Goal: Check status: Check status

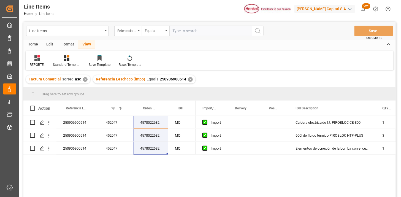
click at [202, 33] on input "text" at bounding box center [210, 31] width 83 height 10
paste input "250906900821"
type input "250906900821"
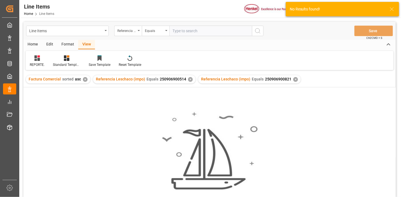
click at [188, 79] on div "✕" at bounding box center [190, 79] width 5 height 5
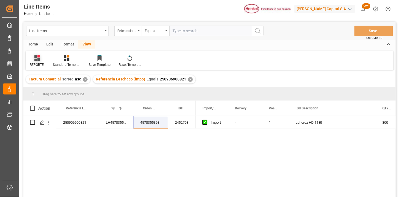
click at [37, 61] on div "REPORTE." at bounding box center [37, 61] width 23 height 12
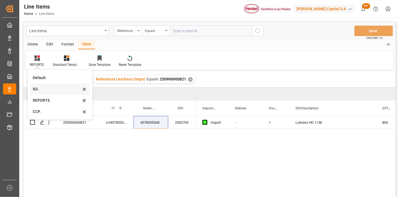
click at [40, 90] on div "IGI." at bounding box center [57, 89] width 48 height 6
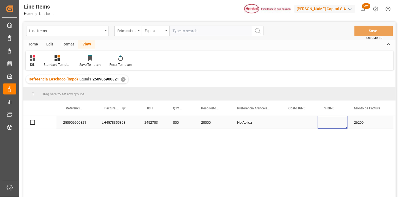
click at [330, 124] on div "Press SPACE to select this row." at bounding box center [333, 122] width 30 height 13
click at [330, 124] on input "Press SPACE to select this row." at bounding box center [332, 125] width 21 height 10
type input "0"
click at [182, 28] on input "text" at bounding box center [210, 31] width 83 height 10
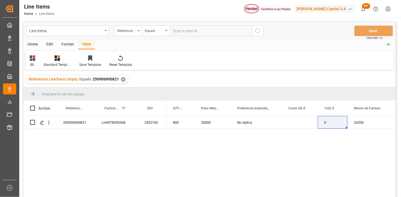
paste input "250906900822"
type input "250906900822"
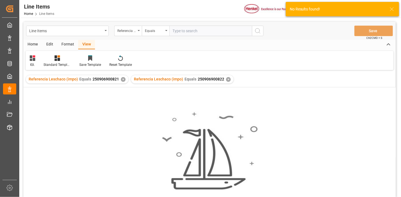
click at [122, 78] on div "✕" at bounding box center [123, 79] width 5 height 5
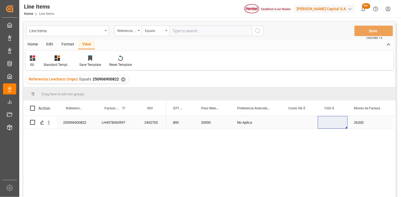
click at [332, 124] on div "Press SPACE to select this row." at bounding box center [333, 122] width 30 height 13
click at [332, 124] on input "Press SPACE to select this row." at bounding box center [332, 125] width 21 height 10
type input "0"
click at [192, 34] on input "text" at bounding box center [210, 31] width 83 height 10
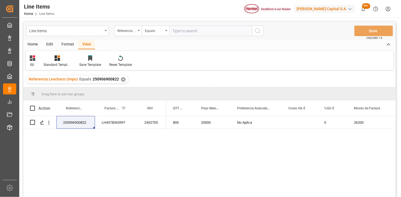
paste input "250906900476"
type input "250906900476"
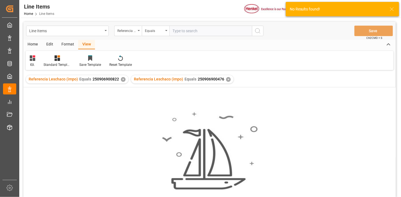
click at [122, 80] on div "✕" at bounding box center [123, 79] width 5 height 5
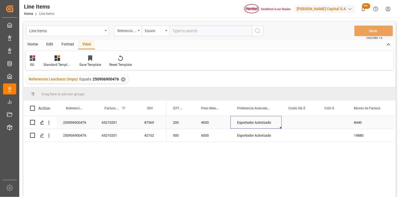
click at [263, 124] on div "Exportador Autorizado" at bounding box center [255, 122] width 51 height 13
click at [271, 125] on icon "Press SPACE to select this row." at bounding box center [269, 125] width 6 height 6
click at [274, 127] on button "Select" at bounding box center [256, 125] width 42 height 10
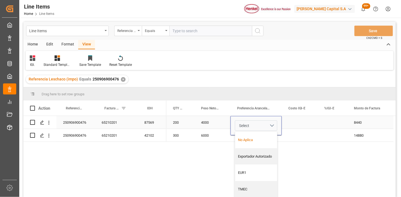
drag, startPoint x: 251, startPoint y: 139, endPoint x: 274, endPoint y: 129, distance: 25.8
click at [257, 135] on div "No Aplica" at bounding box center [256, 140] width 42 height 17
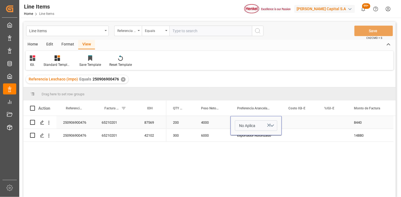
click at [293, 117] on div "Press SPACE to select this row." at bounding box center [299, 122] width 36 height 13
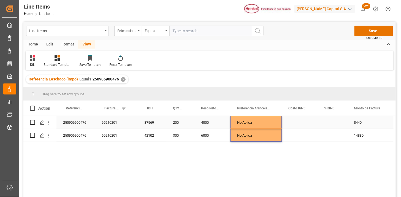
click at [333, 121] on div "Press SPACE to select this row." at bounding box center [333, 122] width 30 height 13
click at [333, 121] on input "Press SPACE to select this row." at bounding box center [332, 125] width 21 height 10
type input "0"
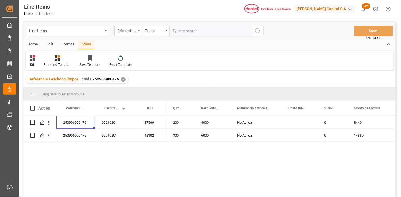
click at [136, 31] on div "Referencia Leschaco (impo)" at bounding box center [128, 31] width 28 height 10
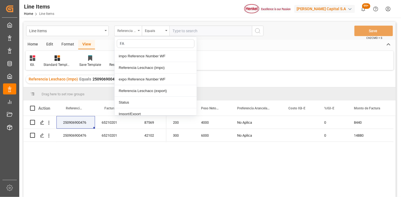
type input "FAC"
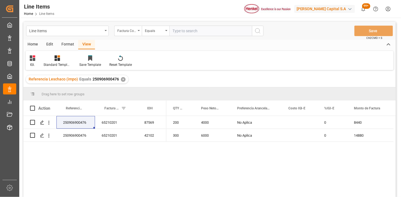
click at [182, 29] on input "text" at bounding box center [210, 31] width 83 height 10
paste input "196918265"
type input "196918265"
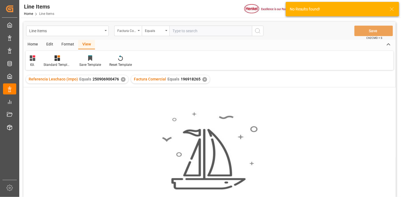
click at [122, 80] on div "✕" at bounding box center [123, 79] width 5 height 5
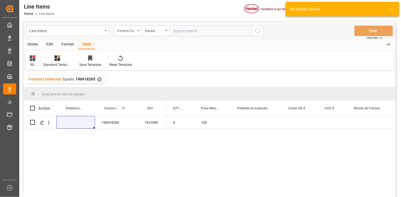
click at [32, 60] on icon at bounding box center [33, 58] width 6 height 6
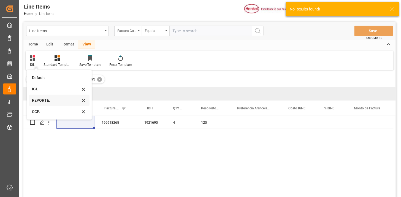
click at [43, 100] on div "REPORTE." at bounding box center [56, 100] width 48 height 6
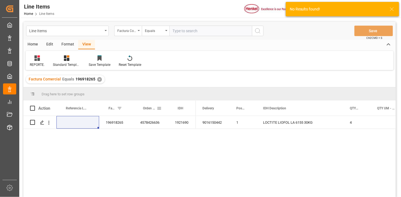
click at [158, 109] on span at bounding box center [159, 108] width 5 height 5
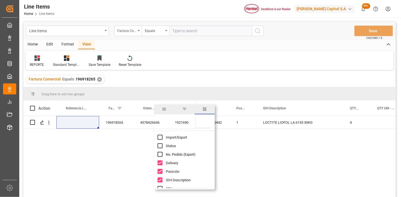
click at [184, 139] on span "Import/Export" at bounding box center [176, 137] width 21 height 4
checkbox input "true"
click at [207, 127] on input "Filter Columns Input" at bounding box center [189, 122] width 46 height 11
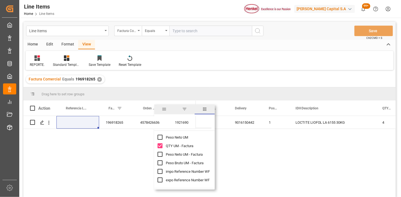
type input "UM"
click at [189, 154] on span "Peso Neto UM - Factura" at bounding box center [184, 154] width 37 height 4
checkbox input "true"
click at [192, 163] on span "Peso Bruto UM - Factura" at bounding box center [185, 163] width 38 height 4
checkbox input "true"
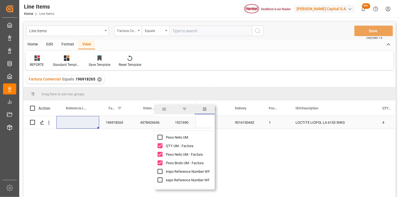
click at [121, 125] on div "196918265" at bounding box center [116, 122] width 34 height 13
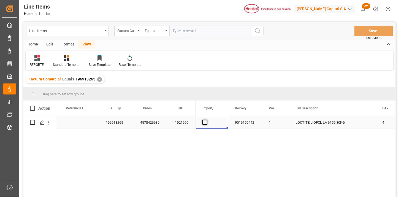
click at [206, 121] on span "Press SPACE to select this row." at bounding box center [204, 122] width 5 height 5
click at [206, 120] on input "Press SPACE to select this row." at bounding box center [206, 120] width 0 height 0
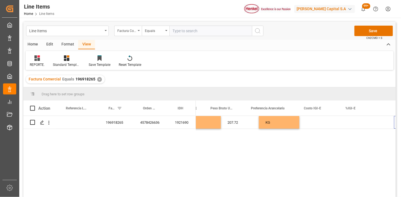
scroll to position [0, 347]
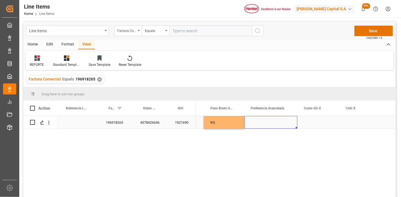
click at [280, 123] on div "Press SPACE to select this row." at bounding box center [270, 122] width 53 height 13
click at [287, 123] on button "Select" at bounding box center [270, 125] width 44 height 10
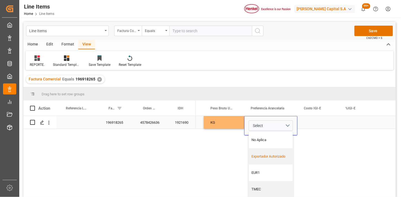
click at [277, 152] on div "Exportador Autorizado" at bounding box center [271, 156] width 44 height 17
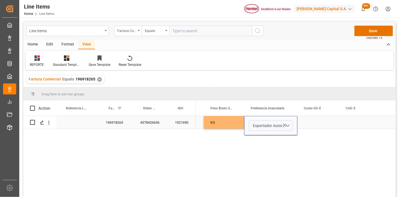
click at [309, 125] on div "Press SPACE to select this row." at bounding box center [318, 122] width 42 height 13
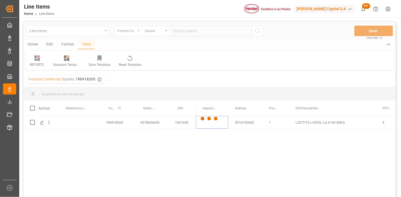
scroll to position [0, 0]
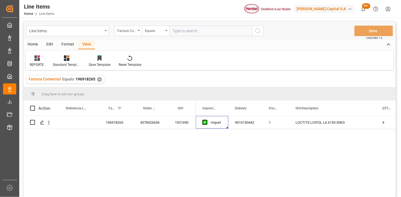
click at [185, 34] on input "text" at bounding box center [210, 31] width 83 height 10
paste input "196918820"
type input "196918820"
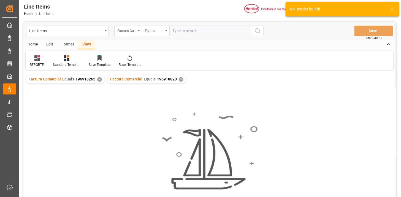
click at [101, 80] on div "Factura Comercial Equals 196918265 ✕" at bounding box center [65, 79] width 79 height 8
click at [98, 79] on div "✕" at bounding box center [99, 79] width 5 height 5
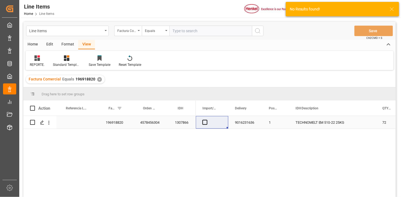
click at [109, 123] on div "196918820" at bounding box center [116, 122] width 34 height 13
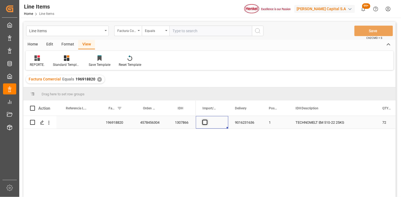
click at [203, 121] on span "Press SPACE to select this row." at bounding box center [204, 122] width 5 height 5
click at [206, 120] on input "Press SPACE to select this row." at bounding box center [206, 120] width 0 height 0
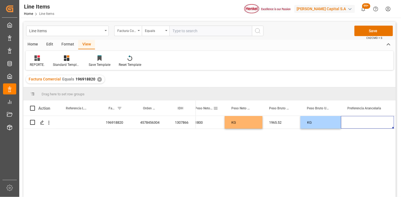
scroll to position [0, 292]
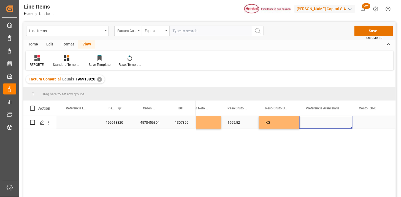
click at [318, 120] on div "Press SPACE to select this row." at bounding box center [325, 122] width 53 height 13
click at [326, 126] on button "Select" at bounding box center [325, 125] width 44 height 10
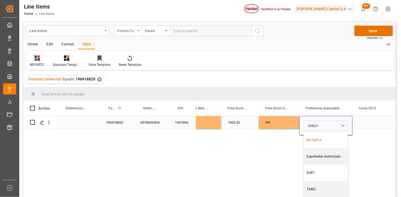
click at [323, 151] on div "Exportador Autorizado" at bounding box center [326, 156] width 44 height 17
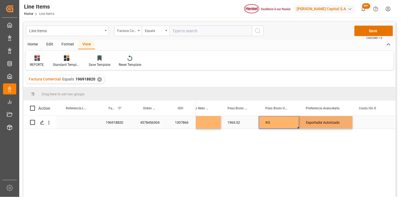
click at [278, 125] on div "KG" at bounding box center [279, 122] width 40 height 13
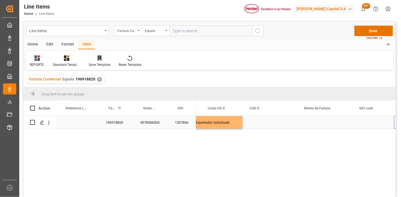
scroll to position [0, 443]
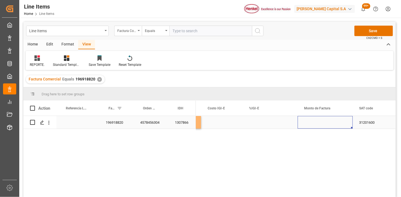
click at [327, 122] on div "Press SPACE to select this row." at bounding box center [324, 122] width 55 height 13
click at [327, 122] on input "Press SPACE to select this row." at bounding box center [325, 125] width 46 height 10
type input "8879.24"
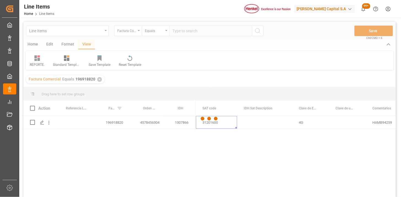
scroll to position [0, 600]
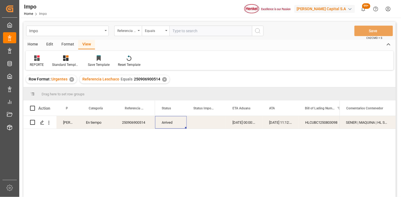
click at [201, 32] on input "text" at bounding box center [210, 31] width 83 height 10
paste input "250906900842"
type input "250906900842"
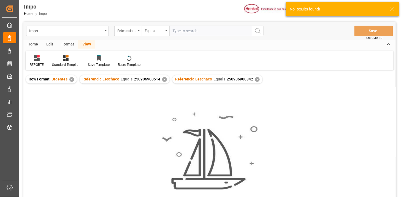
click at [163, 80] on div "✕" at bounding box center [164, 79] width 5 height 5
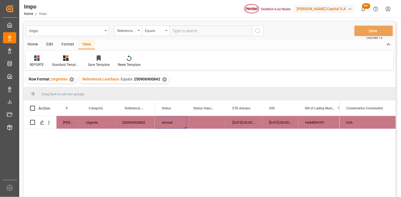
click at [209, 122] on div "Press SPACE to select this row." at bounding box center [206, 122] width 39 height 13
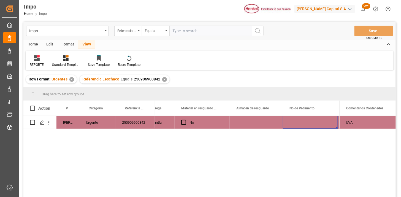
scroll to position [0, 313]
click at [212, 35] on input "text" at bounding box center [210, 31] width 83 height 10
paste input "250906900821"
type input "250906900821"
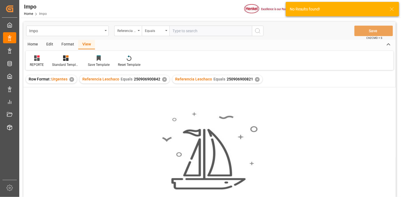
click at [163, 80] on div "✕" at bounding box center [164, 79] width 5 height 5
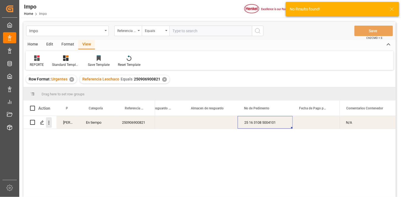
click at [50, 123] on icon "open menu" at bounding box center [49, 123] width 6 height 6
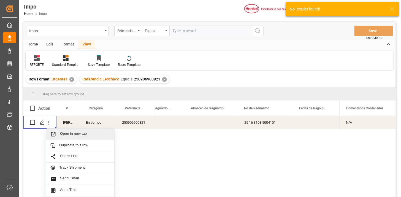
drag, startPoint x: 73, startPoint y: 134, endPoint x: 81, endPoint y: 136, distance: 8.0
click at [74, 134] on span "Open in new tab" at bounding box center [85, 134] width 50 height 6
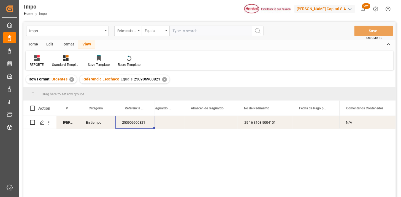
click at [195, 36] on div "Impo Referencia Leschaco Equals Save Ctrl/CMD + S" at bounding box center [209, 31] width 372 height 18
click at [195, 35] on input "text" at bounding box center [210, 31] width 83 height 10
paste input "250906900822"
type input "250906900822"
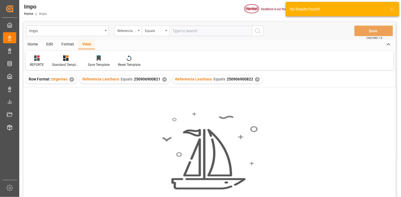
click at [165, 80] on div "✕" at bounding box center [164, 79] width 5 height 5
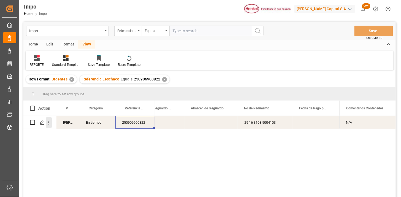
click at [51, 124] on icon "open menu" at bounding box center [49, 123] width 6 height 6
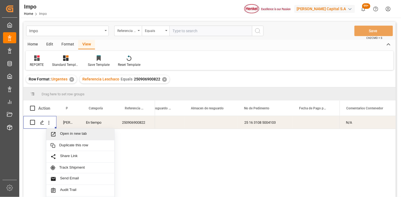
click at [67, 131] on span "Open in new tab" at bounding box center [85, 134] width 50 height 6
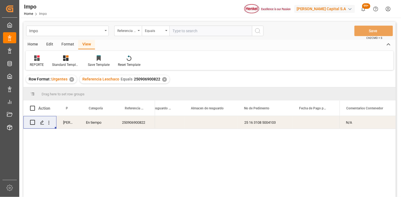
click at [183, 29] on input "text" at bounding box center [210, 31] width 83 height 10
paste input "250906900476"
type input "250906900476"
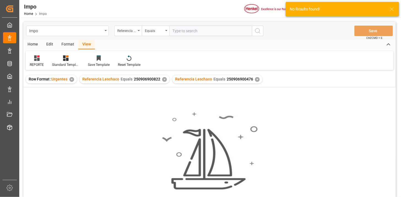
click at [163, 80] on div "✕" at bounding box center [164, 79] width 5 height 5
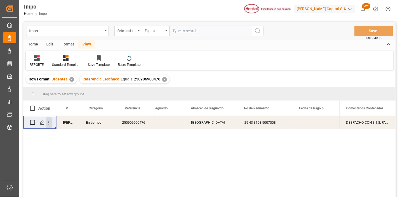
click at [49, 122] on icon "open menu" at bounding box center [48, 123] width 1 height 4
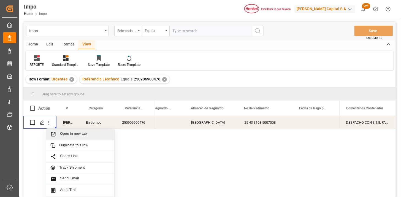
click at [67, 135] on span "Open in new tab" at bounding box center [85, 134] width 50 height 6
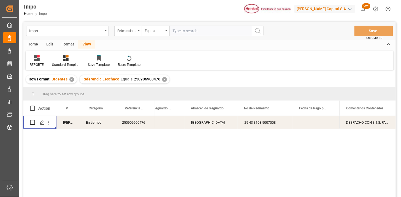
click at [194, 31] on input "text" at bounding box center [210, 31] width 83 height 10
paste input "250906900867"
type input "250906900867"
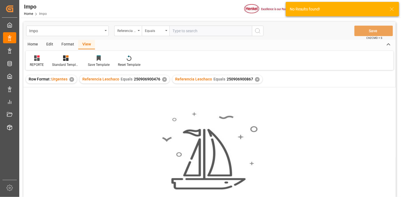
click at [163, 80] on div "✕" at bounding box center [164, 79] width 5 height 5
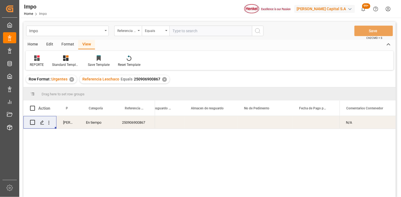
click at [138, 124] on div "250906900867" at bounding box center [135, 122] width 40 height 13
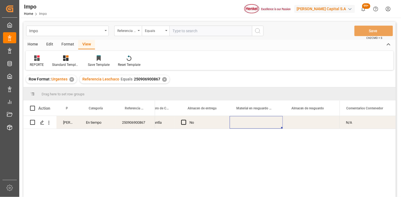
scroll to position [0, 268]
click at [129, 28] on div "Referencia Leschaco" at bounding box center [126, 30] width 19 height 6
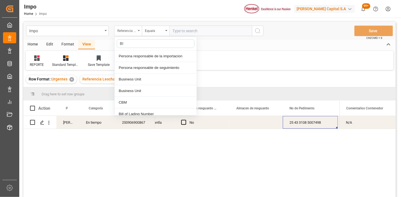
type input "BIL"
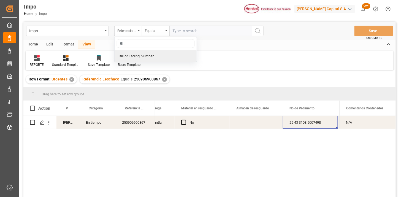
drag, startPoint x: 152, startPoint y: 54, endPoint x: 189, endPoint y: 36, distance: 40.7
click at [153, 53] on div "Bill of Lading Number" at bounding box center [155, 56] width 82 height 12
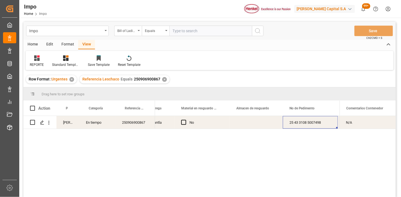
click at [190, 34] on input "text" at bounding box center [210, 31] width 83 height 10
paste input "HAMB94258"
type input "HAMB94258"
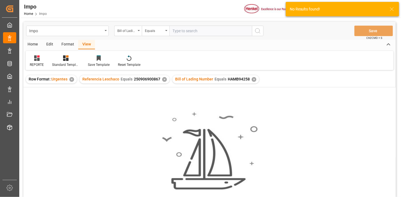
click at [163, 79] on div "✕" at bounding box center [164, 79] width 5 height 5
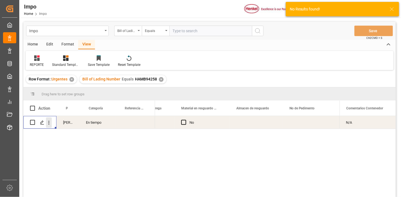
click at [50, 125] on button "open menu" at bounding box center [49, 122] width 6 height 10
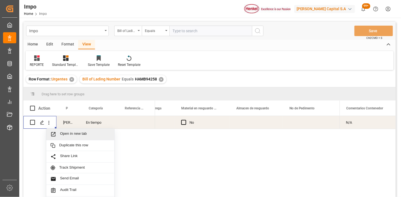
click at [61, 136] on span "Open in new tab" at bounding box center [85, 134] width 50 height 6
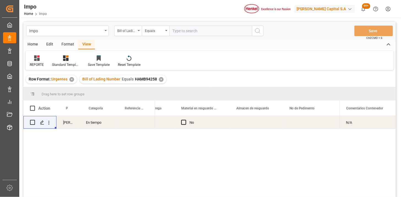
click at [194, 32] on input "text" at bounding box center [210, 31] width 83 height 10
paste input "HAMB94259"
type input "HAMB94259"
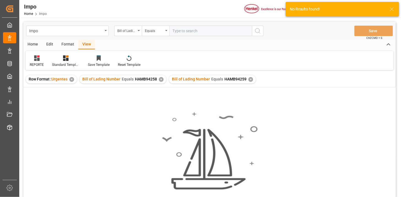
click at [160, 78] on div "✕" at bounding box center [161, 79] width 5 height 5
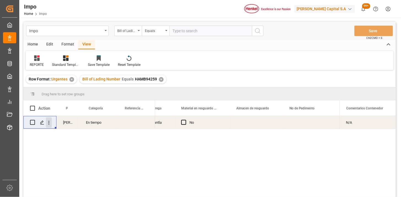
click at [47, 122] on icon "open menu" at bounding box center [49, 123] width 6 height 6
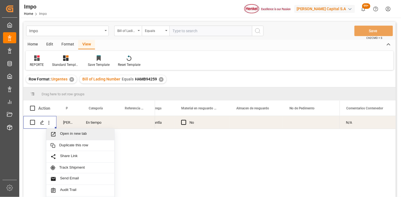
click at [67, 133] on span "Open in new tab" at bounding box center [85, 134] width 50 height 6
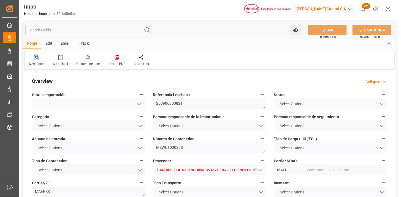
type input "Maersk"
type input "Maersk Line AS"
type input "1"
type input "50"
type input "20"
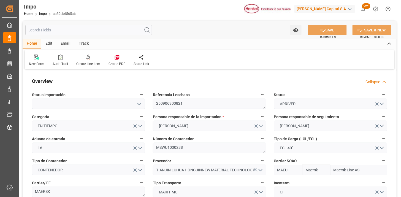
type input "[DATE]"
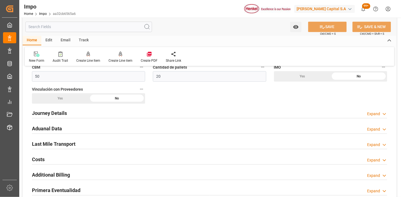
scroll to position [367, 0]
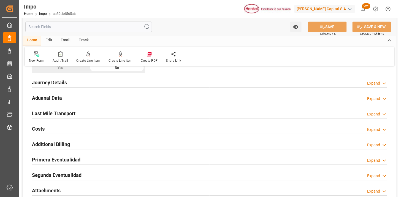
click at [136, 98] on div "Aduanal Data Expand" at bounding box center [209, 97] width 355 height 10
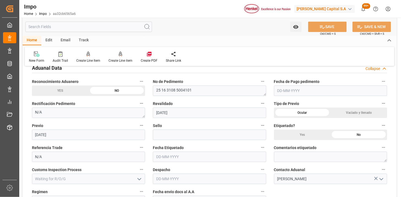
scroll to position [397, 0]
click at [297, 94] on input "text" at bounding box center [330, 90] width 113 height 10
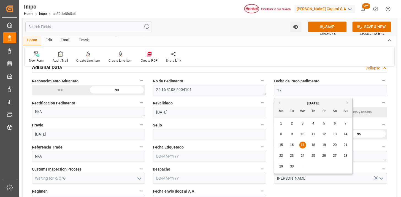
type input "[DATE]"
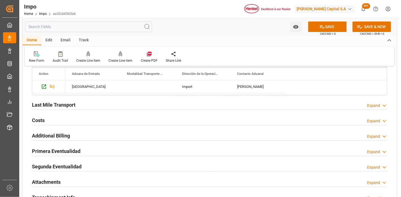
scroll to position [581, 0]
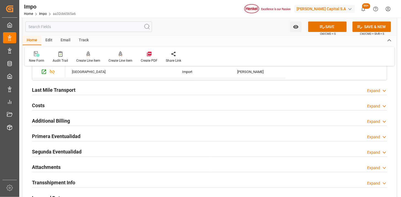
click at [149, 91] on div "Last Mile Transport Expand" at bounding box center [209, 89] width 355 height 10
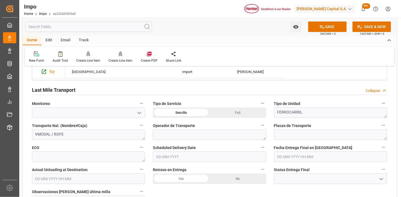
click at [149, 91] on div "Last Mile Transport Collapse" at bounding box center [209, 89] width 355 height 10
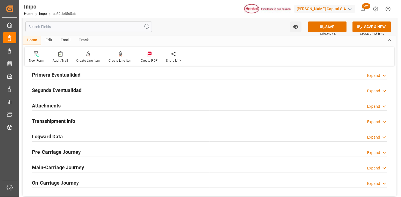
scroll to position [642, 0]
drag, startPoint x: 62, startPoint y: 77, endPoint x: 165, endPoint y: 97, distance: 105.1
click at [62, 76] on h2 "Primera Eventualidad" at bounding box center [56, 74] width 48 height 7
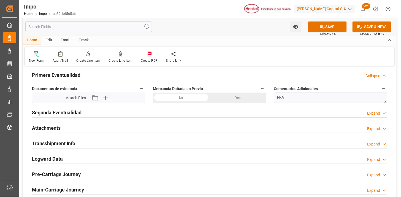
click at [183, 100] on div "No" at bounding box center [181, 97] width 57 height 10
click at [105, 101] on div "Attach Files Attach existing file Upload new file" at bounding box center [88, 98] width 113 height 10
click at [106, 97] on icon "button" at bounding box center [105, 97] width 9 height 9
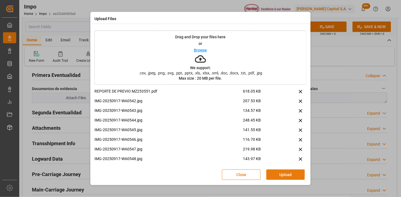
click at [299, 174] on button "Upload" at bounding box center [285, 174] width 39 height 10
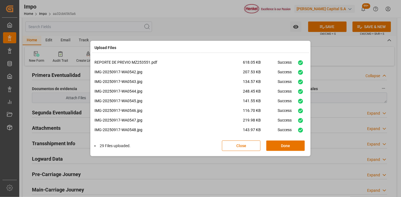
scroll to position [206, 0]
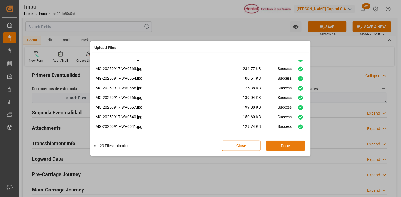
click at [289, 148] on button "Done" at bounding box center [285, 145] width 39 height 10
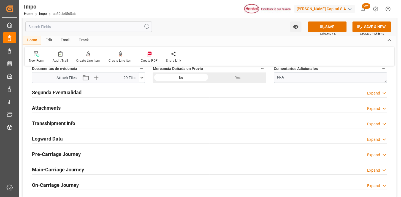
scroll to position [672, 0]
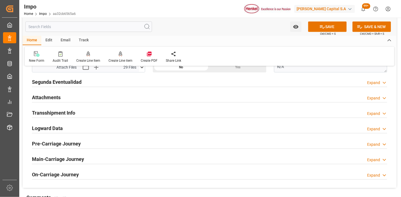
click at [108, 95] on div "Attachments Expand" at bounding box center [209, 97] width 355 height 10
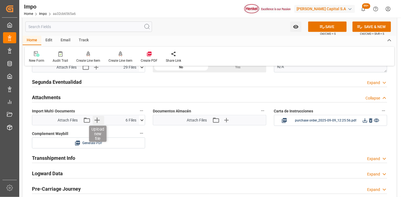
click at [99, 122] on icon "button" at bounding box center [96, 120] width 9 height 9
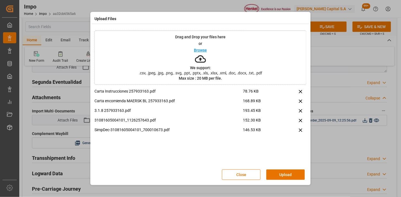
click at [279, 182] on div "Close Upload" at bounding box center [200, 174] width 212 height 18
drag, startPoint x: 278, startPoint y: 182, endPoint x: 280, endPoint y: 177, distance: 5.1
click at [278, 180] on div "Close Upload" at bounding box center [200, 174] width 212 height 18
click at [280, 176] on button "Upload" at bounding box center [285, 174] width 39 height 10
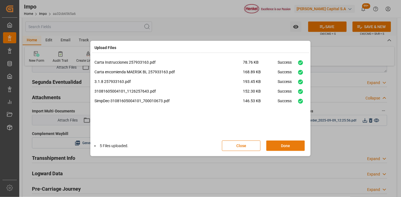
click at [291, 146] on button "Done" at bounding box center [285, 145] width 39 height 10
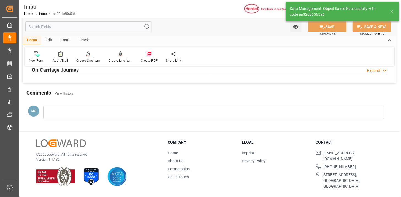
scroll to position [482, 0]
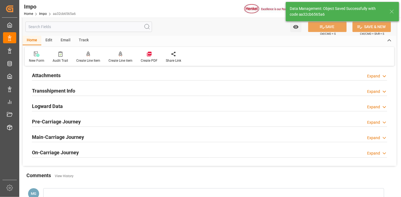
click at [76, 73] on div "Attachments Expand" at bounding box center [209, 75] width 355 height 10
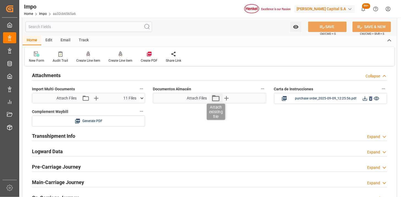
click at [215, 100] on icon "button" at bounding box center [215, 98] width 9 height 9
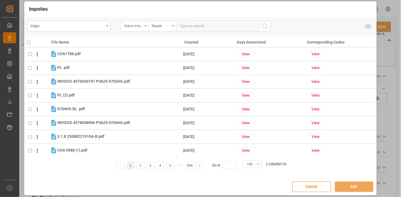
click at [139, 28] on div "Status Importación" at bounding box center [133, 25] width 19 height 6
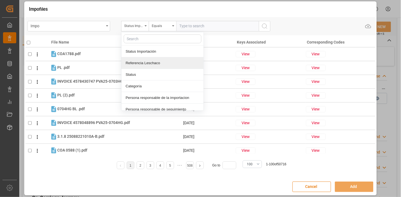
click at [154, 59] on div "Referencia Leschaco" at bounding box center [162, 63] width 82 height 12
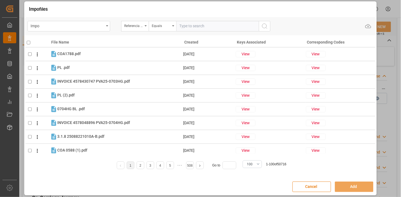
click at [189, 27] on input "text" at bounding box center [217, 26] width 83 height 10
paste input "250906900821"
type input "250906900821"
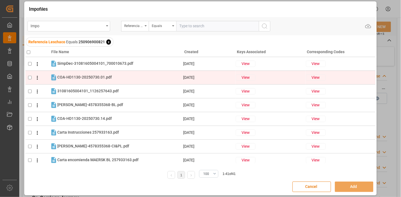
drag, startPoint x: 92, startPoint y: 91, endPoint x: 87, endPoint y: 73, distance: 18.9
click at [91, 90] on span "31081605004101_1126257643.pdf" at bounding box center [87, 91] width 61 height 4
checkbox input "true"
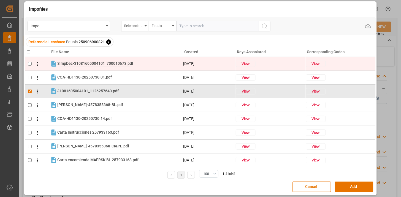
click at [87, 64] on span "SimpDec-31081605004101_700010673.pdf" at bounding box center [95, 63] width 76 height 4
checkbox input "true"
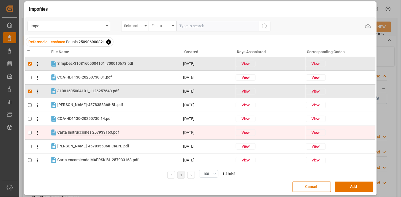
click at [100, 134] on span "Carta Instrucciones 257933163.pdf" at bounding box center [88, 132] width 62 height 4
checkbox input "true"
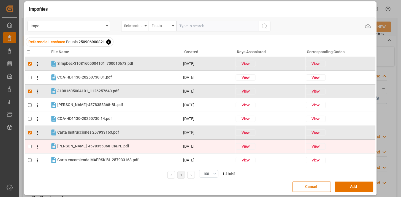
click at [106, 145] on span "HENKEL-4578355368-CI&PL.pdf" at bounding box center [93, 146] width 72 height 4
checkbox input "true"
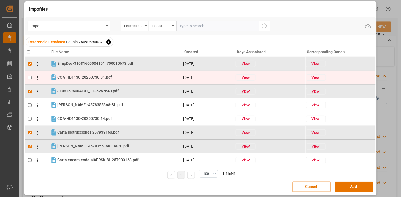
drag, startPoint x: 84, startPoint y: 75, endPoint x: 84, endPoint y: 79, distance: 4.7
click at [84, 75] on span "COA-HD1130-20250730.01.pdf" at bounding box center [84, 77] width 54 height 4
checkbox input "true"
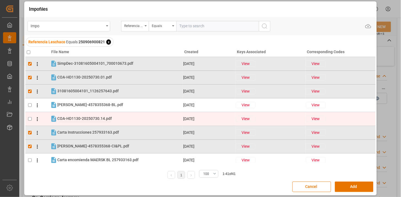
click at [87, 119] on span "COA-HD1130-20250730.14.pdf" at bounding box center [84, 118] width 54 height 4
checkbox input "true"
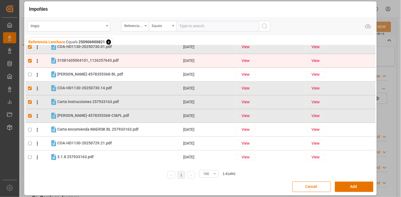
scroll to position [61, 0]
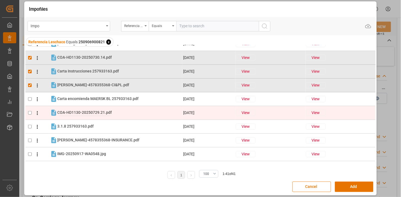
click at [98, 112] on span "COA-HD1130-20250729.21.pdf" at bounding box center [84, 112] width 54 height 4
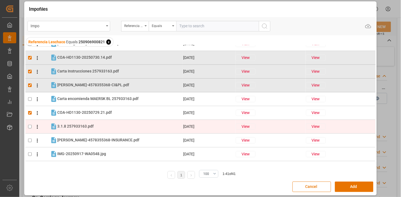
checkbox input "true"
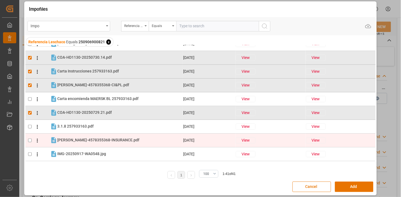
scroll to position [92, 0]
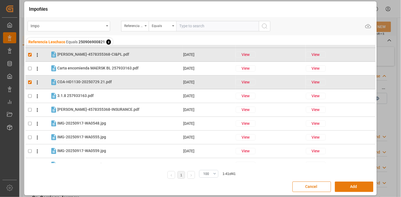
click at [348, 184] on button "Add" at bounding box center [354, 186] width 39 height 10
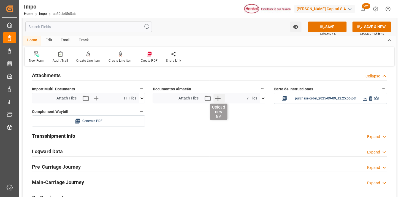
click at [216, 99] on icon "button" at bounding box center [217, 98] width 9 height 9
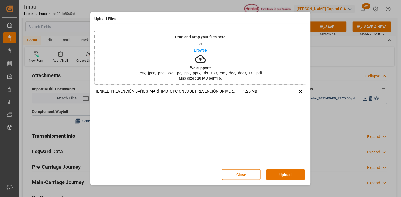
drag, startPoint x: 288, startPoint y: 170, endPoint x: 233, endPoint y: 157, distance: 56.5
click at [280, 170] on button "Upload" at bounding box center [285, 174] width 39 height 10
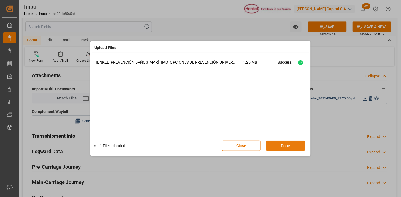
click at [290, 146] on button "Done" at bounding box center [285, 145] width 39 height 10
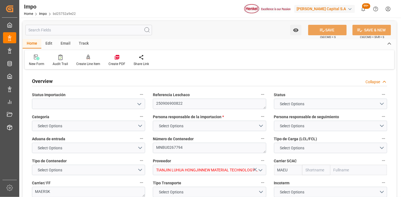
type textarea "250906900822"
type textarea "MNBU0267794"
type input "TIANJIN LUHUA HONGJINNEW MATERIAL TECHNOLOGY CO., LTD"
type input "MAEU"
type textarea "MAERSK"
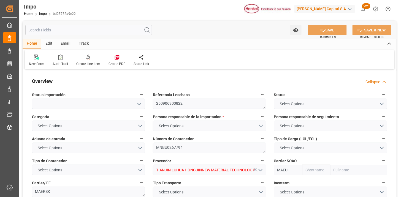
type textarea "N/A"
type input "AA"
type textarea "AA"
type textarea "25 16 3108 5004103"
type textarea "N/A"
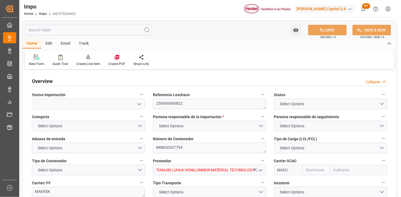
type input "N/A"
type input "[PERSON_NAME]"
type input "A1"
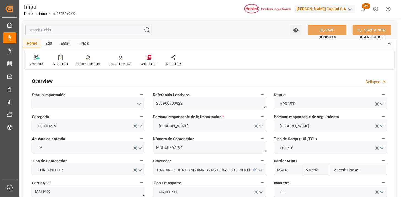
type input "Maersk"
type input "Maersk Line AS"
type input "1"
type input "50"
type input "20"
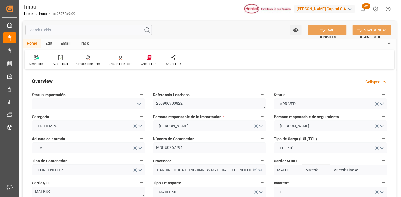
type input "[DATE]"
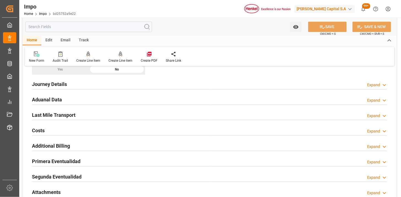
scroll to position [367, 0]
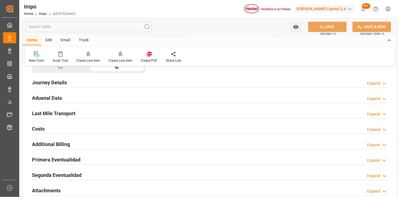
click at [125, 99] on div "Aduanal Data Expand" at bounding box center [209, 97] width 355 height 10
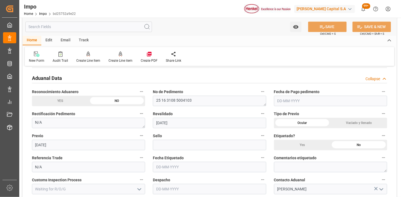
scroll to position [397, 0]
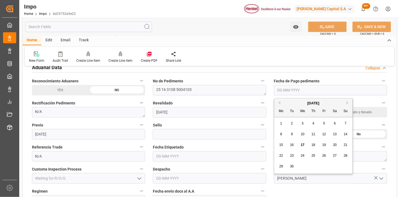
click at [301, 92] on input "text" at bounding box center [330, 90] width 113 height 10
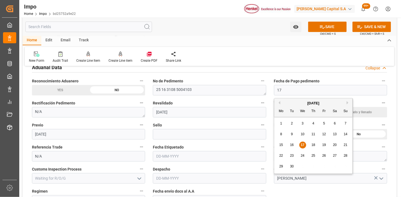
type input "[DATE]"
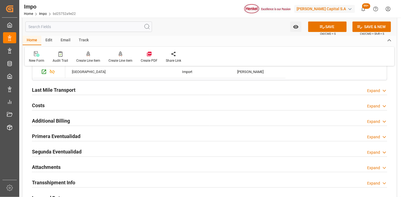
scroll to position [611, 0]
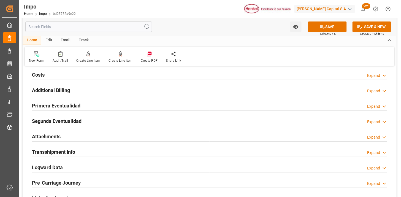
click at [104, 106] on div "Primera Eventualidad Expand" at bounding box center [209, 105] width 355 height 10
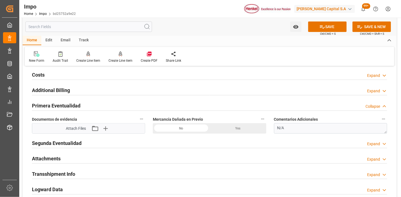
click at [183, 126] on div "No" at bounding box center [181, 128] width 57 height 10
click at [105, 128] on icon "button" at bounding box center [105, 128] width 5 height 5
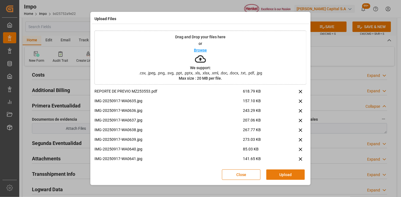
click at [289, 169] on button "Upload" at bounding box center [285, 174] width 39 height 10
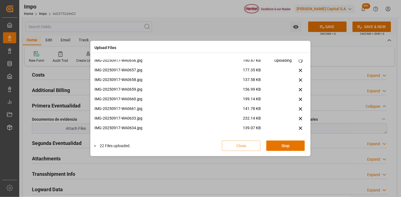
scroll to position [215, 0]
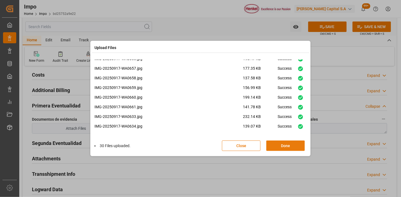
click at [286, 146] on button "Done" at bounding box center [285, 145] width 39 height 10
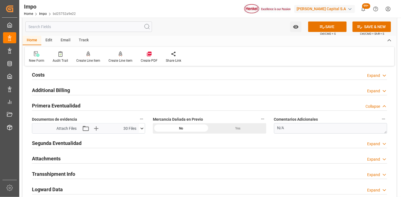
scroll to position [642, 0]
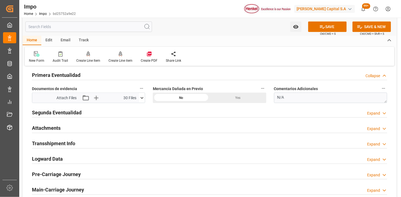
click at [81, 127] on div "Attachments Expand" at bounding box center [209, 127] width 355 height 10
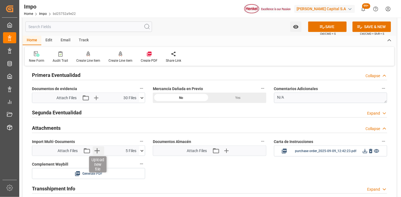
click at [99, 152] on icon "button" at bounding box center [96, 150] width 9 height 9
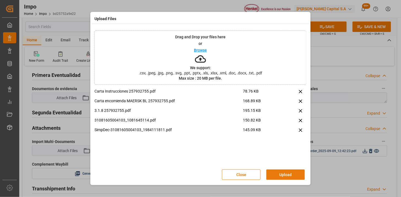
click at [281, 176] on button "Upload" at bounding box center [285, 174] width 39 height 10
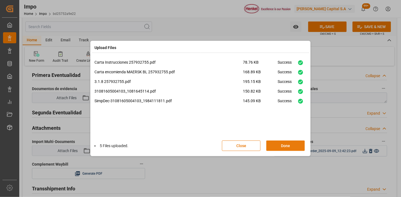
click at [294, 145] on button "Done" at bounding box center [285, 145] width 39 height 10
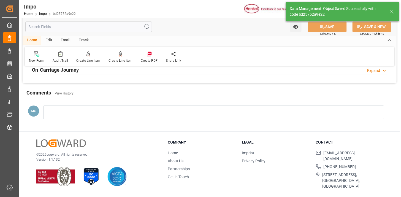
scroll to position [482, 0]
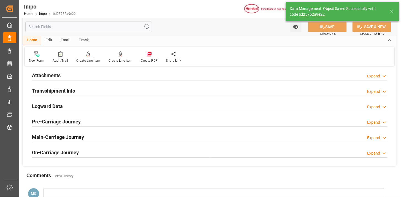
click at [79, 79] on div "Attachments Expand" at bounding box center [209, 75] width 355 height 10
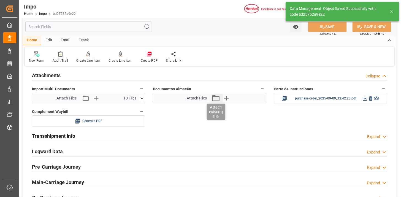
click at [214, 100] on icon "button" at bounding box center [215, 98] width 9 height 9
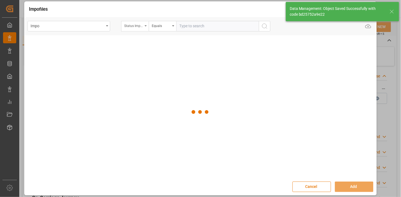
click at [134, 28] on div "Status Importación" at bounding box center [133, 25] width 19 height 6
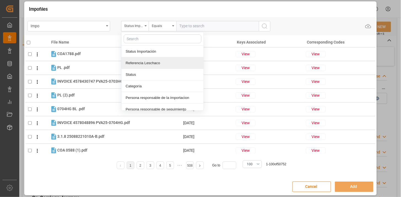
drag, startPoint x: 151, startPoint y: 64, endPoint x: 189, endPoint y: 38, distance: 46.9
click at [151, 64] on div "Referencia Leschaco" at bounding box center [162, 63] width 82 height 12
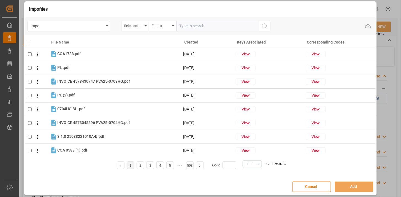
click at [193, 32] on div "Impo Referencia Leschaco Equals Upload" at bounding box center [200, 26] width 351 height 18
click at [194, 29] on input "text" at bounding box center [217, 26] width 83 height 10
paste input "250906900822"
type input "250906900822"
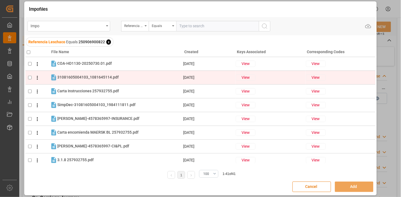
click at [105, 79] on div "31081605004103_1081645114.pdf 31081605004103_1081645114.pdf" at bounding box center [87, 77] width 61 height 6
checkbox input "true"
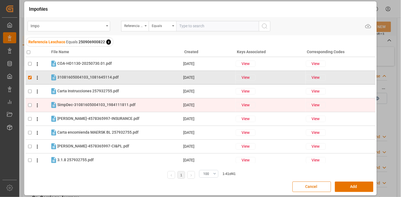
click at [106, 107] on div "SimpDec-31081605004103_1984111811.pdf SimpDec-31081605004103_1984111811.pdf" at bounding box center [96, 105] width 78 height 6
checkbox input "true"
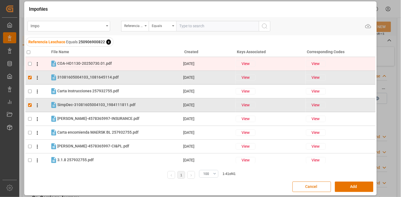
click at [101, 64] on span "COA-HD1130-20250730.01.pdf" at bounding box center [84, 63] width 54 height 4
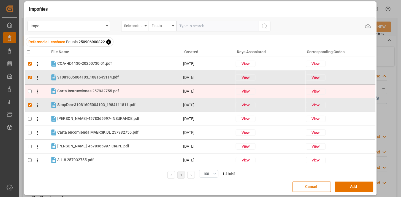
checkbox input "true"
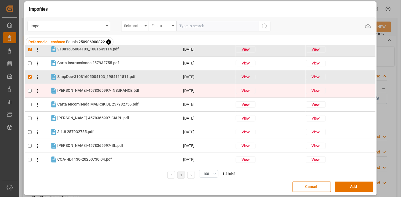
scroll to position [31, 0]
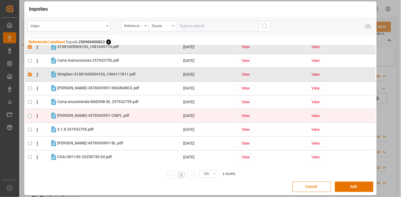
click at [115, 116] on div "HENKEL-4578365997-CI&PL.pdf HENKEL-4578365997-CI&PL.pdf" at bounding box center [119, 115] width 125 height 7
checkbox input "true"
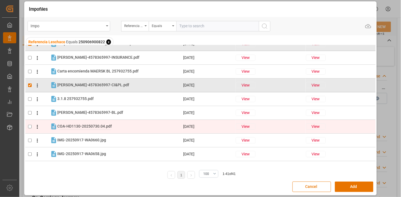
click at [92, 124] on span "COA-HD1130-20250730.04.pdf" at bounding box center [84, 126] width 54 height 4
checkbox input "true"
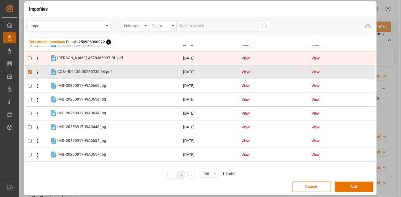
scroll to position [122, 0]
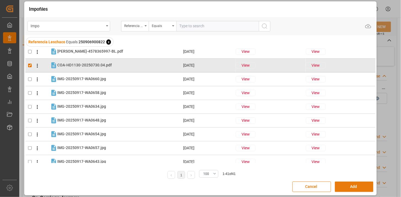
click at [342, 188] on button "Add" at bounding box center [354, 186] width 39 height 10
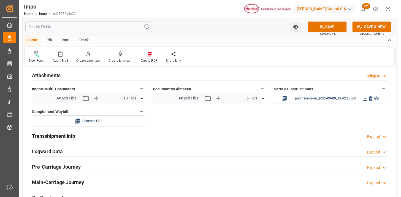
click at [263, 100] on icon at bounding box center [263, 98] width 6 height 6
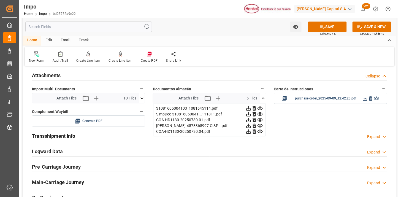
click at [263, 99] on icon at bounding box center [263, 98] width 6 height 6
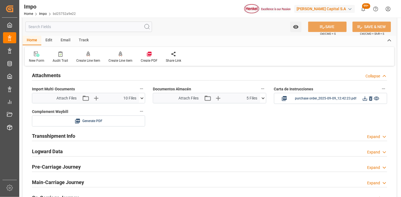
click at [261, 98] on icon at bounding box center [263, 98] width 6 height 6
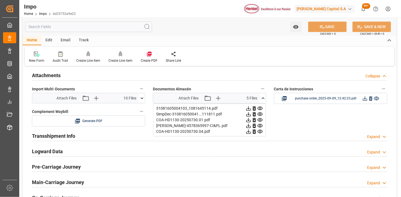
click at [261, 98] on icon at bounding box center [263, 98] width 6 height 6
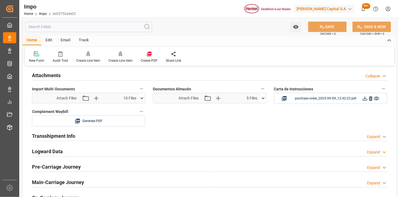
click at [261, 98] on icon at bounding box center [263, 98] width 6 height 6
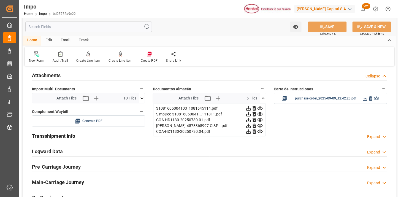
click at [261, 98] on icon at bounding box center [263, 98] width 6 height 6
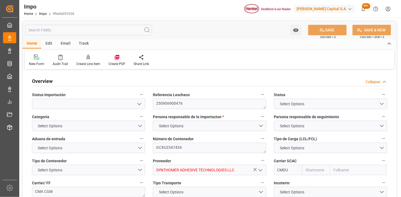
type input "CMACGM"
type input "CMA CGM Group"
type input "2"
type input "25"
type input "10"
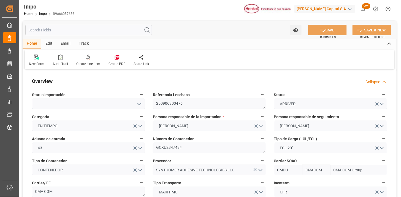
type input "[DATE]"
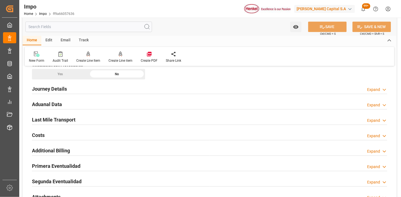
scroll to position [397, 0]
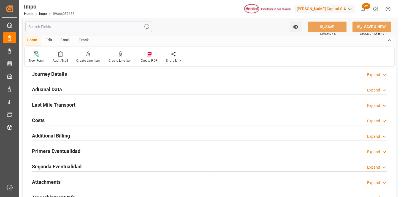
click at [123, 91] on div "Aduanal Data Expand" at bounding box center [209, 89] width 355 height 10
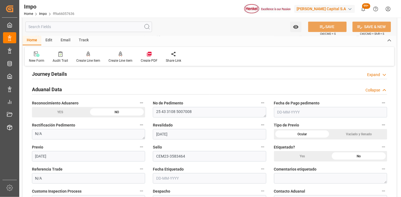
click at [301, 113] on input "text" at bounding box center [330, 112] width 113 height 10
type input "[DATE]"
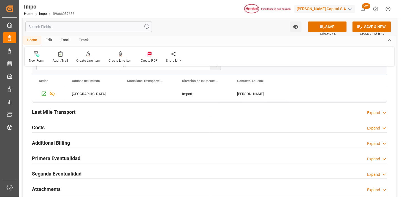
scroll to position [611, 0]
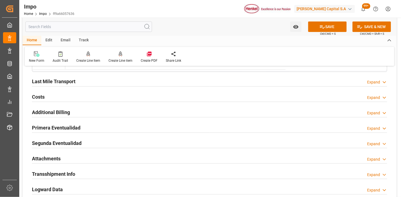
click at [119, 83] on div "Last Mile Transport Expand" at bounding box center [209, 81] width 355 height 10
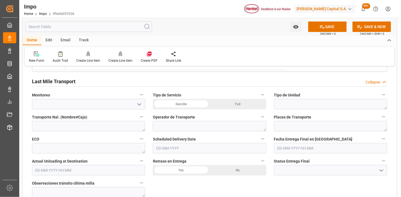
click at [119, 83] on div "Last Mile Transport Collapse" at bounding box center [209, 81] width 355 height 10
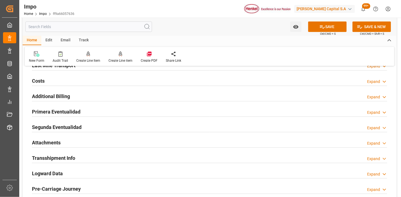
scroll to position [642, 0]
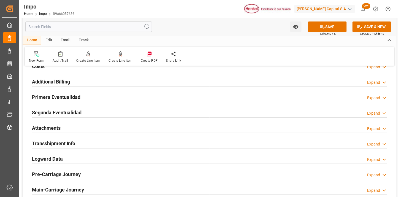
click at [112, 95] on div "Primera Eventualidad Expand" at bounding box center [209, 96] width 355 height 10
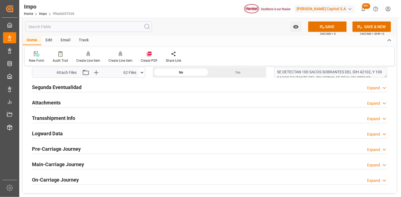
scroll to position [703, 0]
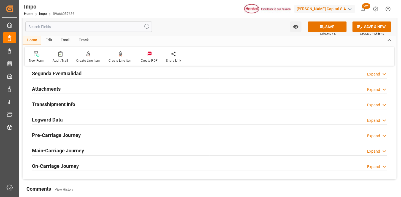
click at [108, 88] on div "Attachments Expand" at bounding box center [209, 88] width 355 height 10
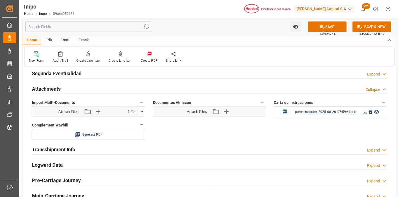
scroll to position [734, 0]
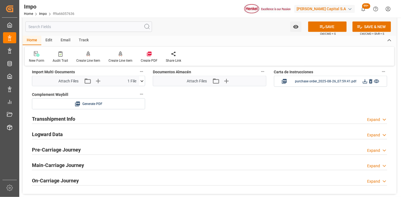
click at [144, 81] on icon at bounding box center [142, 81] width 6 height 6
click at [99, 80] on icon "button" at bounding box center [98, 80] width 9 height 9
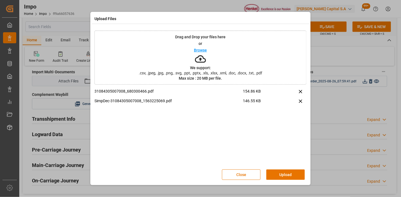
click at [205, 67] on p "We support:" at bounding box center [200, 68] width 21 height 4
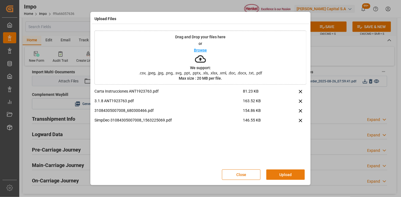
click at [285, 178] on button "Upload" at bounding box center [285, 174] width 39 height 10
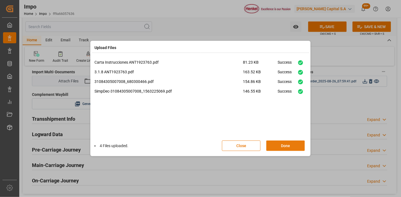
click at [277, 143] on button "Done" at bounding box center [285, 145] width 39 height 10
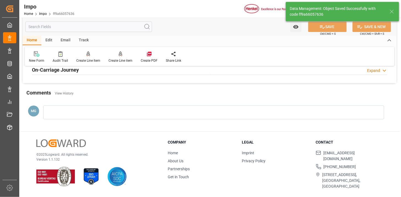
scroll to position [512, 0]
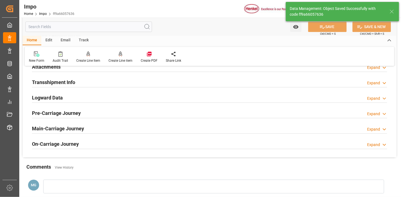
click at [93, 68] on div "Attachments Expand" at bounding box center [209, 66] width 355 height 10
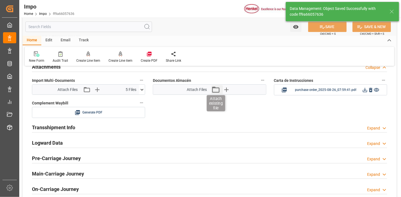
click at [213, 93] on icon "button" at bounding box center [215, 89] width 9 height 9
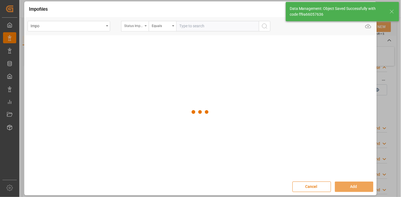
click at [138, 28] on div "Status Importación" at bounding box center [133, 25] width 19 height 6
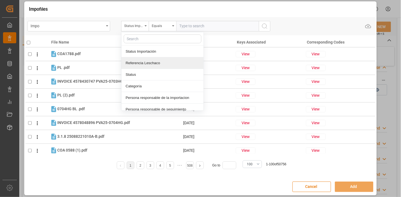
drag, startPoint x: 149, startPoint y: 59, endPoint x: 180, endPoint y: 40, distance: 36.6
click at [149, 59] on div "Referencia Leschaco" at bounding box center [162, 63] width 82 height 12
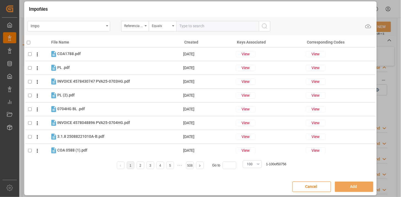
click at [195, 26] on input "text" at bounding box center [217, 26] width 83 height 10
paste input "250906900476"
type input "250906900476"
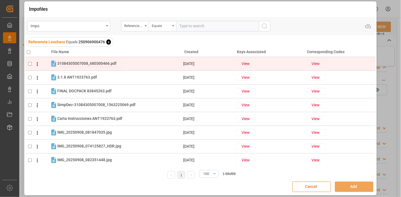
click at [106, 65] on span "31084305007008_680300466.pdf" at bounding box center [86, 63] width 59 height 4
checkbox input "true"
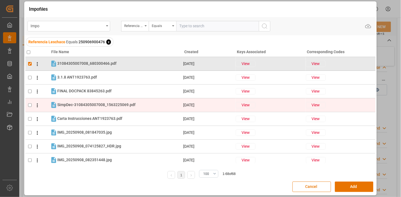
drag, startPoint x: 106, startPoint y: 107, endPoint x: 103, endPoint y: 101, distance: 6.8
click at [106, 106] on div "SimpDec-31084305007008_1563225069.pdf SimpDec-31084305007008_1563225069.pdf" at bounding box center [96, 105] width 78 height 6
checkbox input "true"
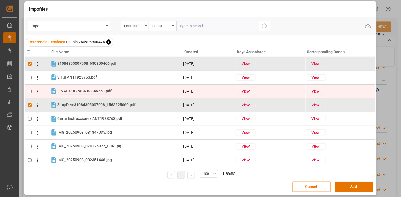
click at [100, 90] on span "FINAL DOCPACK 83845263.pdf" at bounding box center [84, 91] width 54 height 4
checkbox input "true"
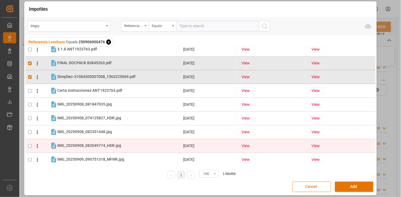
scroll to position [31, 0]
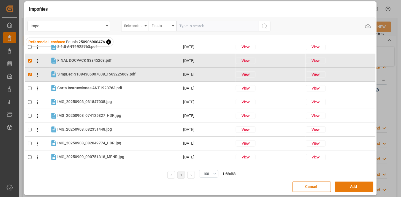
click at [338, 184] on button "Add" at bounding box center [354, 186] width 39 height 10
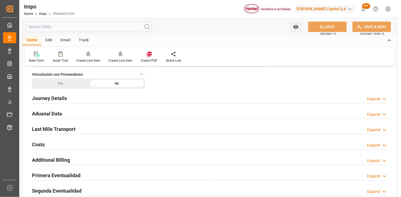
scroll to position [329, 0]
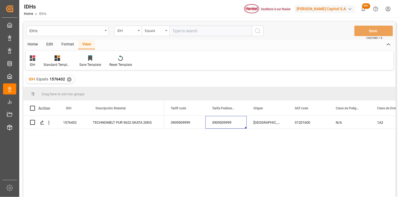
click at [177, 30] on input "text" at bounding box center [210, 31] width 83 height 10
paste input "1921690"
type input "1921690"
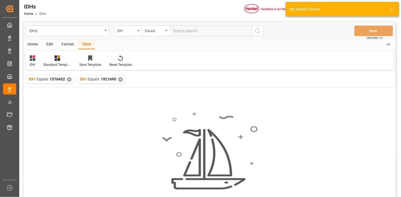
click at [68, 80] on div "✕" at bounding box center [69, 79] width 5 height 5
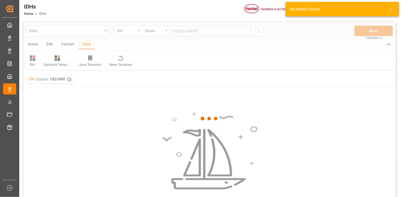
scroll to position [31, 0]
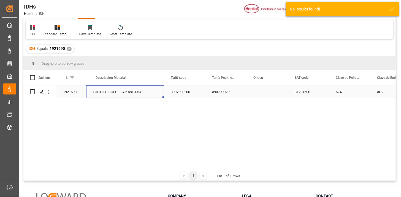
click at [130, 97] on div "LOCTITE LIOFOL LA 6155 30KG" at bounding box center [125, 91] width 78 height 13
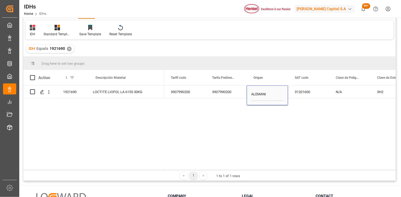
type input "[GEOGRAPHIC_DATA]"
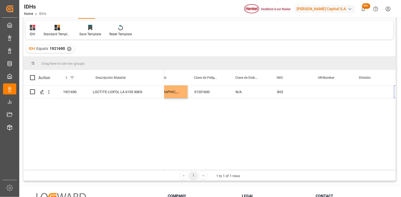
scroll to position [0, 139]
click at [361, 94] on div "Press SPACE to select this row." at bounding box center [374, 91] width 41 height 13
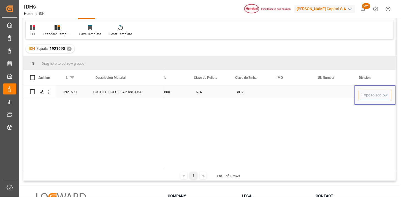
click at [365, 97] on input "Press SPACE to select this row." at bounding box center [375, 95] width 32 height 10
drag, startPoint x: 383, startPoint y: 99, endPoint x: 377, endPoint y: 105, distance: 8.0
click at [383, 99] on div "Press SPACE to select this row." at bounding box center [375, 95] width 32 height 10
click at [378, 96] on input "Press SPACE to select this row." at bounding box center [375, 95] width 32 height 10
click at [384, 94] on icon "open menu" at bounding box center [385, 95] width 7 height 7
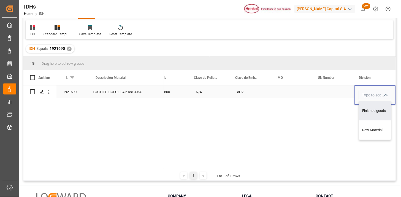
click at [367, 110] on div "Finished goods" at bounding box center [375, 110] width 32 height 19
type input "Finished goods"
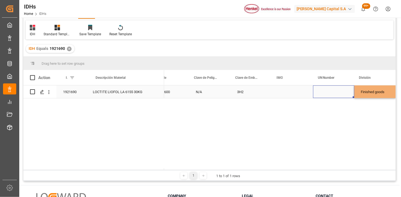
drag, startPoint x: 333, startPoint y: 87, endPoint x: 332, endPoint y: 90, distance: 3.3
click at [333, 87] on div "Press SPACE to select this row." at bounding box center [333, 91] width 41 height 13
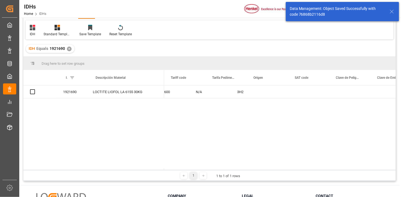
scroll to position [0, 0]
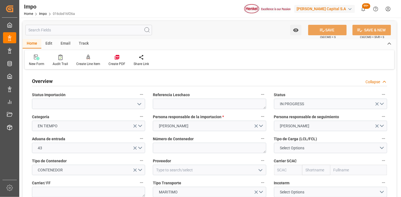
type input "[DATE]"
click at [170, 103] on textarea at bounding box center [209, 104] width 113 height 10
paste textarea "251015080049"
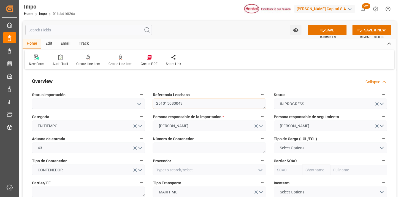
scroll to position [31, 0]
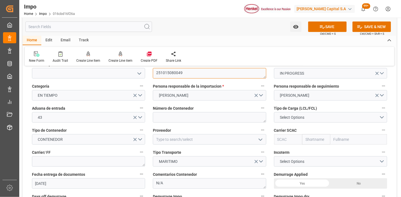
type textarea "251015080049"
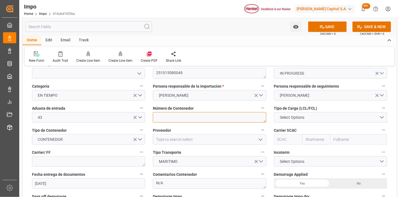
click at [170, 116] on textarea at bounding box center [209, 117] width 113 height 10
paste textarea "MSMU8660666"
type textarea "MSMU8660666"
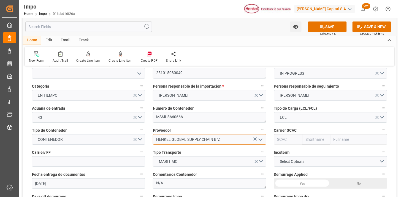
type input "HENKEL GLOBAL SUPPLY CHAIN B.V."
type input "MSCU"
type input "MSC"
type input "Mediterranean Shipping Company"
type input "MSCU"
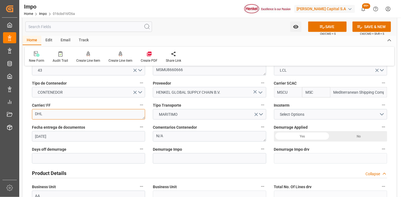
scroll to position [92, 0]
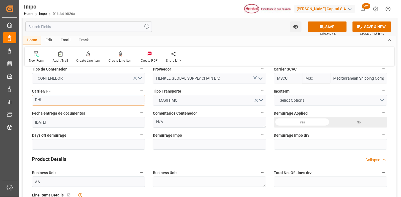
type textarea "DHL"
click at [307, 97] on span "Select Options" at bounding box center [292, 100] width 30 height 6
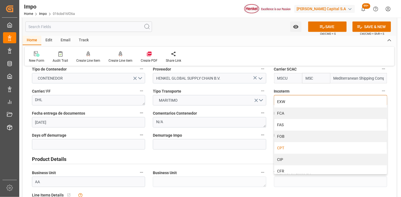
click at [293, 145] on div "CPT" at bounding box center [330, 148] width 113 height 12
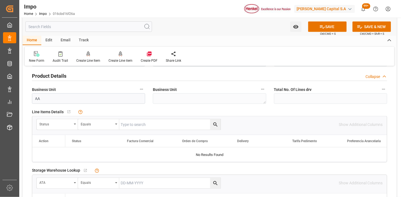
scroll to position [183, 0]
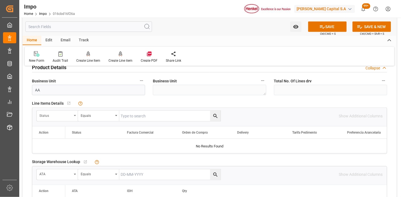
click at [65, 116] on div "Status" at bounding box center [55, 115] width 32 height 6
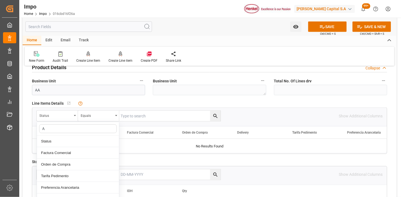
type input "AC"
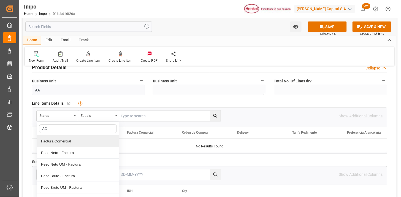
click at [73, 137] on div "Factura Comercial" at bounding box center [78, 141] width 82 height 12
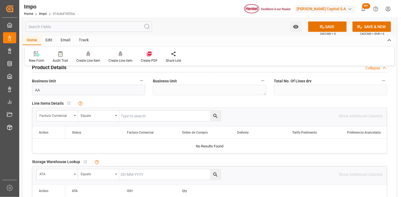
click at [132, 114] on input "text" at bounding box center [169, 116] width 101 height 10
paste input "196918265"
type input "196918265"
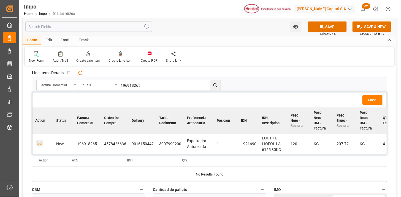
click at [39, 142] on icon "button" at bounding box center [39, 143] width 7 height 7
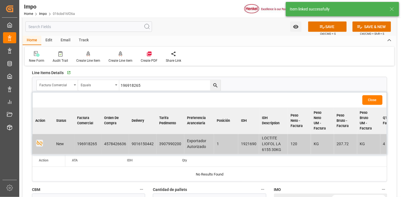
click at [374, 101] on button "Close" at bounding box center [372, 100] width 20 height 10
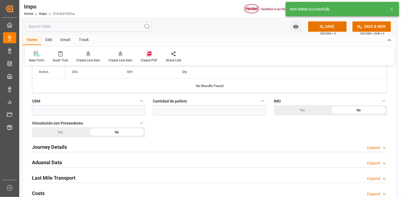
scroll to position [306, 0]
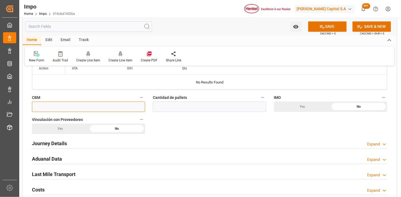
click at [64, 109] on input "text" at bounding box center [88, 107] width 113 height 10
paste input "0.835"
type input "0.835"
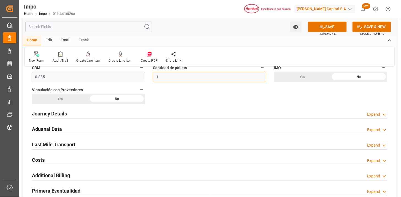
scroll to position [336, 0]
type input "1"
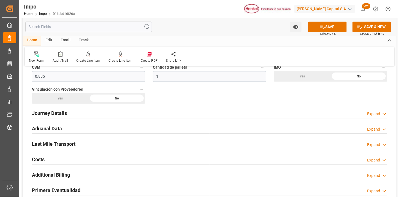
click at [65, 99] on div "Yes" at bounding box center [60, 98] width 57 height 10
click at [64, 113] on h2 "Journey Details" at bounding box center [49, 112] width 35 height 7
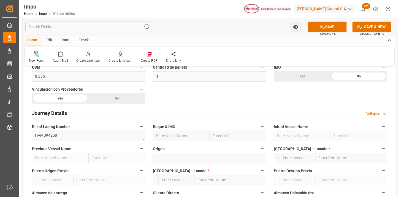
click at [172, 135] on input "text" at bounding box center [181, 135] width 57 height 10
paste input "MSC BHAVYA V"
type input "MSC BHAVYA V"
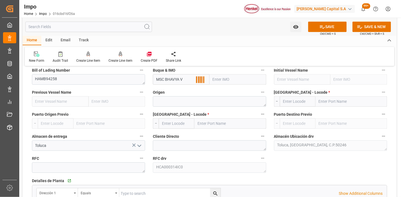
scroll to position [397, 0]
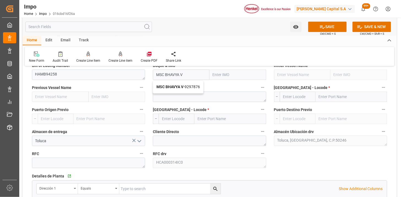
type input "9297876"
type input "MSC BHAVYA V"
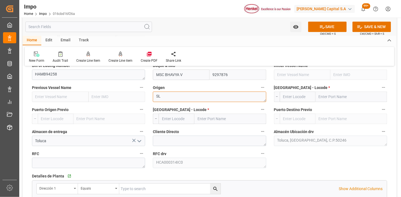
type textarea "S"
type textarea "[GEOGRAPHIC_DATA]"
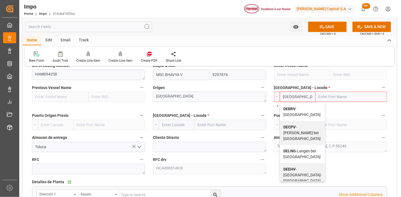
type input "DEBRV"
type input "[GEOGRAPHIC_DATA]"
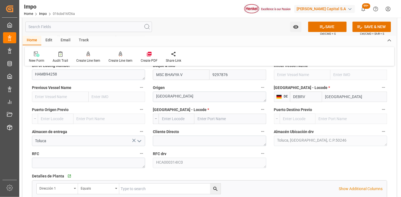
type input "DEBRV"
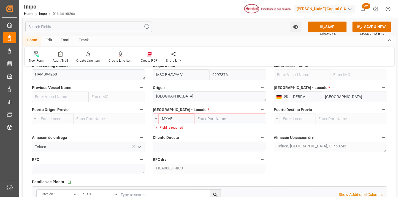
type input "MXVER"
type input "[GEOGRAPHIC_DATA]"
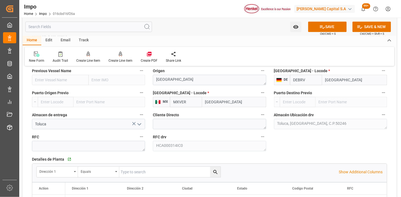
scroll to position [428, 0]
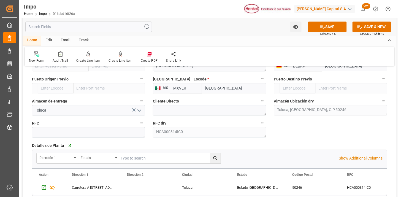
type input "MXVER"
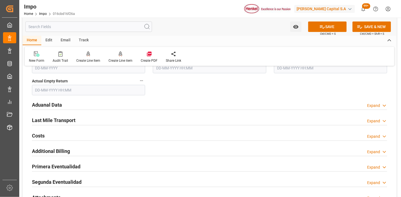
scroll to position [642, 0]
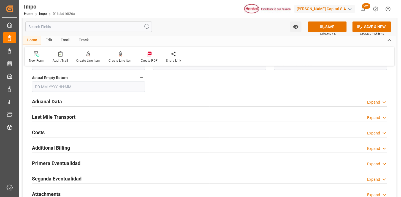
click at [101, 102] on div "Aduanal Data Expand" at bounding box center [209, 101] width 355 height 10
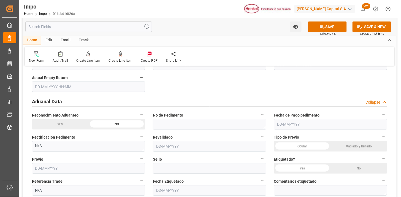
scroll to position [672, 0]
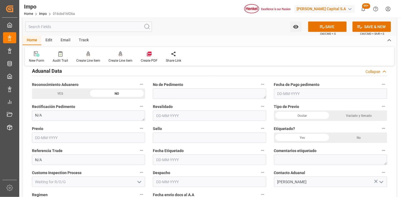
click at [353, 114] on div "Vaciado y llenado" at bounding box center [358, 115] width 57 height 10
click at [362, 139] on div "No" at bounding box center [358, 137] width 57 height 10
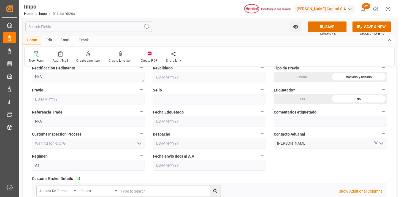
scroll to position [734, 0]
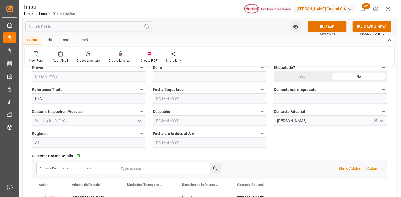
click at [174, 145] on input "text" at bounding box center [209, 142] width 113 height 10
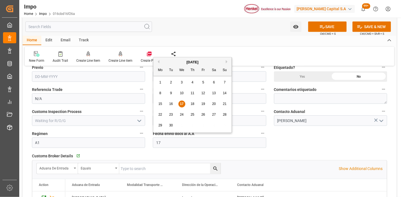
type input "[DATE]"
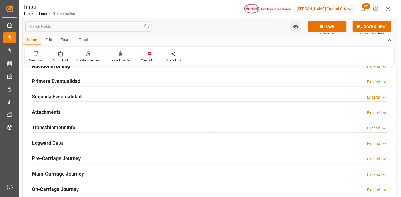
scroll to position [917, 0]
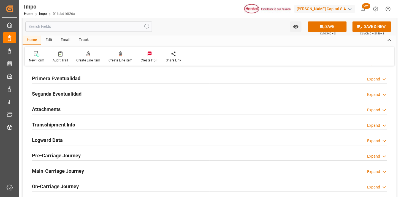
click at [92, 111] on div "Attachments Expand" at bounding box center [209, 109] width 355 height 10
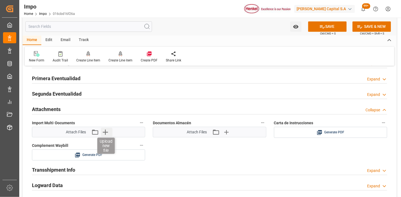
click at [105, 135] on icon "button" at bounding box center [105, 132] width 9 height 9
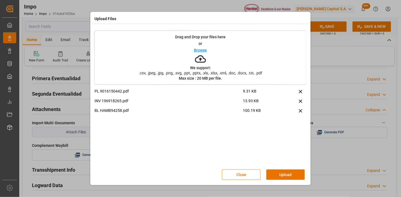
drag, startPoint x: 280, startPoint y: 172, endPoint x: 280, endPoint y: 169, distance: 3.0
click at [280, 171] on button "Upload" at bounding box center [285, 174] width 39 height 10
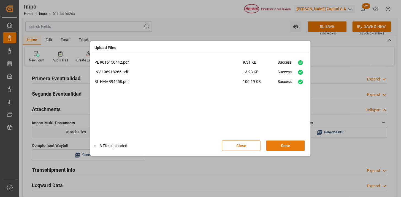
click at [283, 144] on button "Done" at bounding box center [285, 145] width 39 height 10
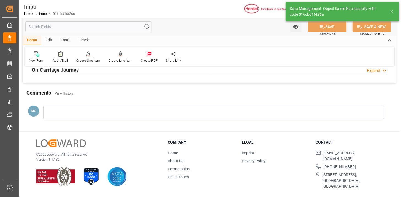
type textarea "AA"
type input "1"
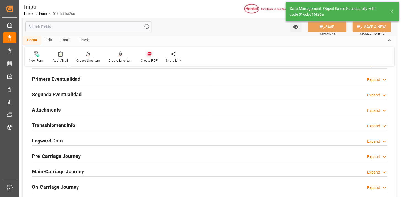
click at [150, 55] on icon at bounding box center [149, 54] width 6 height 6
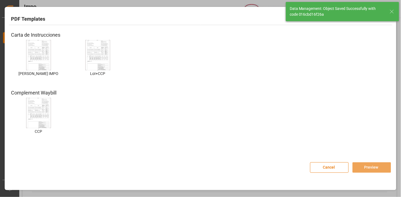
drag, startPoint x: 35, startPoint y: 50, endPoint x: 42, endPoint y: 56, distance: 8.8
click at [35, 50] on img at bounding box center [39, 55] width 22 height 31
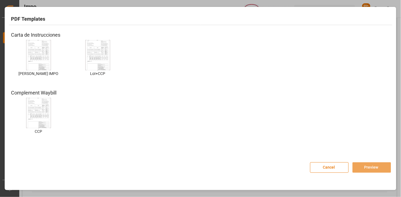
click at [42, 56] on img at bounding box center [39, 55] width 22 height 31
click at [362, 168] on button "Preview" at bounding box center [371, 167] width 39 height 10
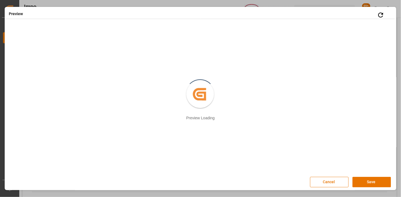
scroll to position [1, 0]
click at [356, 177] on button "Save" at bounding box center [371, 181] width 39 height 10
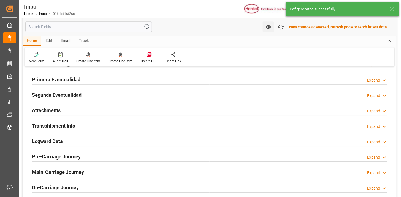
scroll to position [448, 0]
click at [178, 106] on div "Attachments Expand" at bounding box center [209, 109] width 355 height 10
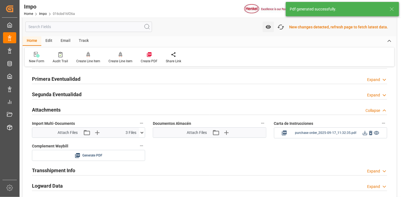
click at [364, 134] on icon at bounding box center [365, 133] width 6 height 6
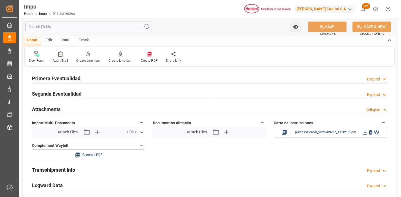
scroll to position [447, 0]
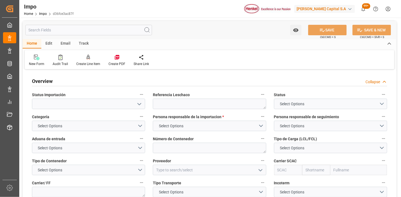
type textarea "N/A"
type input "AA"
type input "[DATE]"
click at [179, 97] on span "Referencia Leschaco" at bounding box center [171, 95] width 37 height 6
click at [259, 97] on button "Referencia Leschaco" at bounding box center [262, 94] width 7 height 7
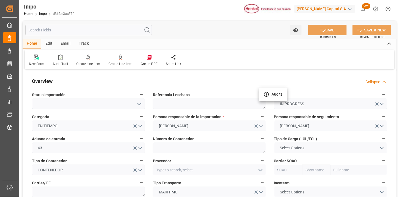
click at [178, 102] on div at bounding box center [200, 98] width 401 height 197
click at [180, 105] on textarea at bounding box center [209, 104] width 113 height 10
paste textarea "251015080051"
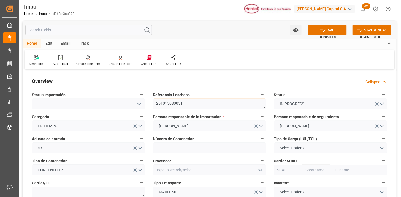
scroll to position [31, 0]
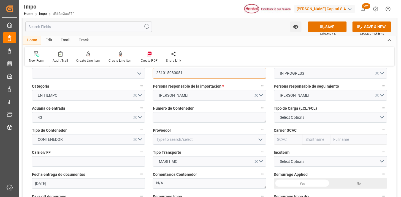
type textarea "251015080051"
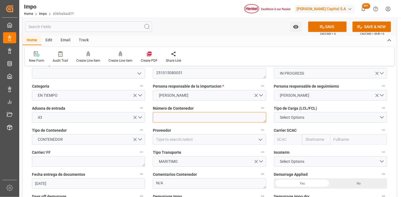
click at [184, 119] on textarea at bounding box center [209, 117] width 113 height 10
paste textarea "MSMU8660666"
type textarea "MSMU8660666"
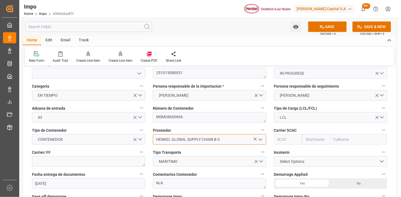
type input "HENKEL GLOBAL SUPPLY CHAIN B.V."
type input "MSCU"
type input "MSC"
type input "Mediterranean Shipping Company"
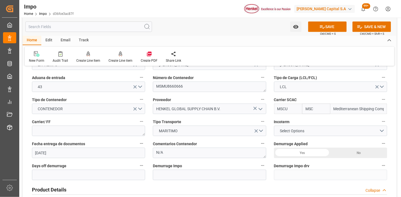
scroll to position [92, 0]
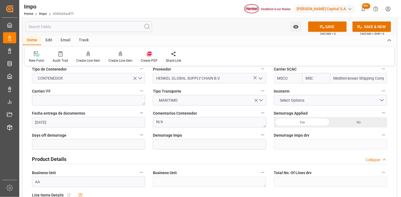
type input "MSCU"
type textarea "M"
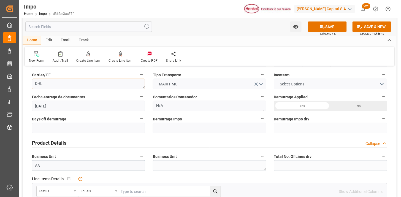
scroll to position [122, 0]
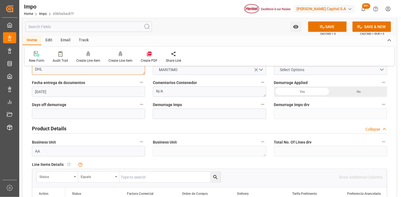
type textarea "DHL"
click at [292, 73] on button "Select Options" at bounding box center [330, 69] width 113 height 10
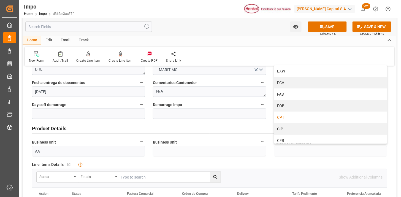
click at [292, 117] on div "CPT" at bounding box center [330, 117] width 113 height 12
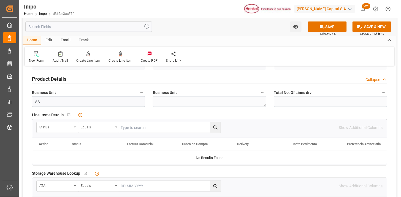
scroll to position [183, 0]
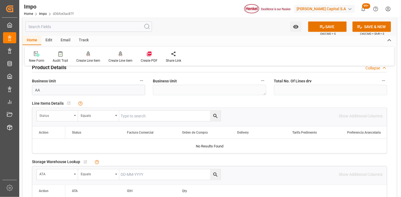
click at [59, 117] on div "Status" at bounding box center [55, 115] width 32 height 6
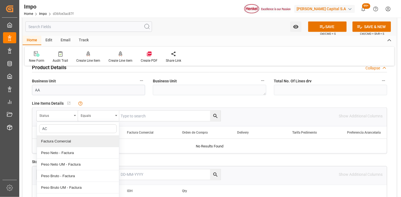
click at [63, 140] on div "Factura Comercial" at bounding box center [78, 141] width 82 height 12
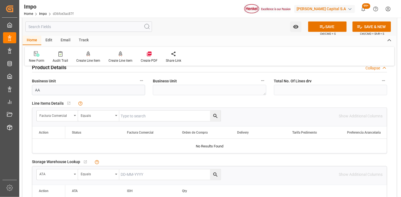
click at [133, 122] on div "Factura Comercial Equals Show Additional Columns" at bounding box center [209, 116] width 354 height 17
click at [138, 116] on input "text" at bounding box center [169, 116] width 101 height 10
paste input "196918820"
type input "196918820"
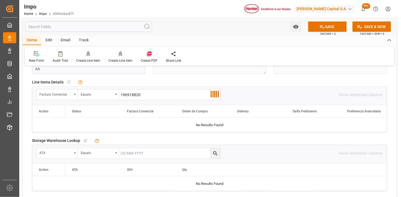
scroll to position [214, 0]
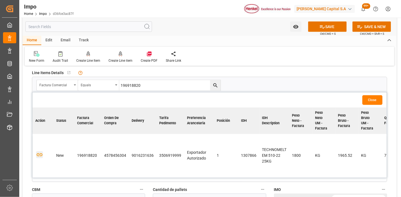
click at [38, 155] on icon "button" at bounding box center [40, 154] width 6 height 3
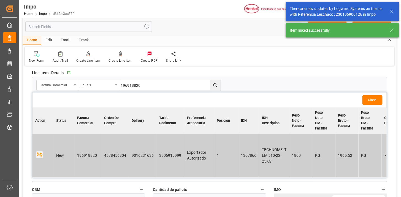
click at [372, 102] on button "Close" at bounding box center [372, 100] width 20 height 10
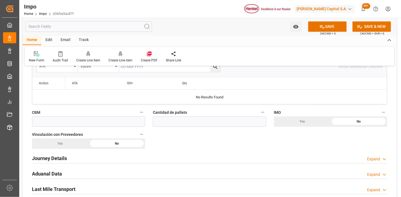
scroll to position [306, 0]
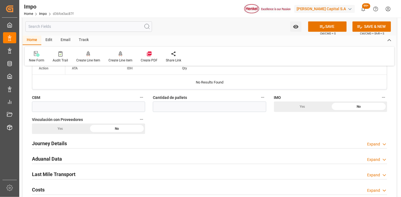
click at [54, 112] on div "CBM" at bounding box center [88, 103] width 121 height 22
click at [59, 108] on input "text" at bounding box center [88, 107] width 113 height 10
paste input "0"
type input "0"
paste input "4.800"
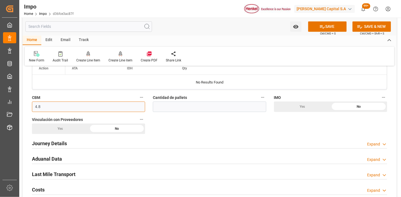
type input "4.8"
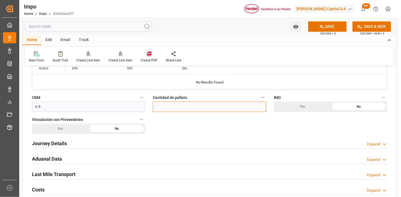
type input "5"
type input "4"
click at [65, 128] on div "Yes" at bounding box center [60, 129] width 57 height 10
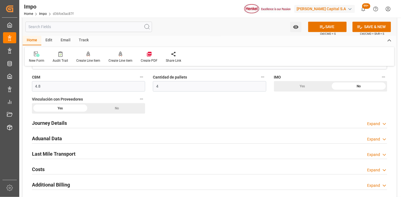
scroll to position [336, 0]
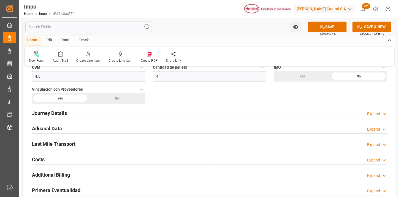
click at [91, 110] on div "Journey Details Expand" at bounding box center [209, 112] width 355 height 10
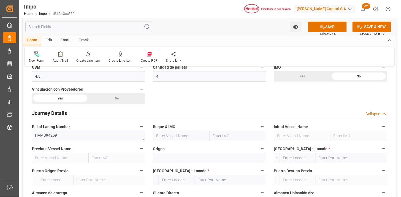
scroll to position [367, 0]
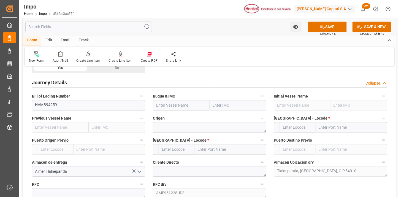
click at [166, 105] on input "text" at bounding box center [181, 105] width 57 height 10
paste input "MSC BHAVYA V"
type input "MSC BHAVYA V"
type input "9297876"
type input "MSC BHAVYA V"
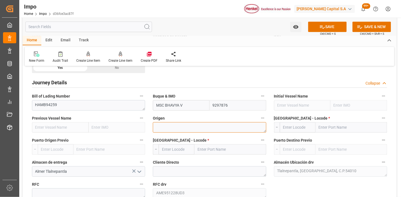
click at [179, 123] on textarea at bounding box center [209, 127] width 113 height 10
type textarea "[GEOGRAPHIC_DATA]"
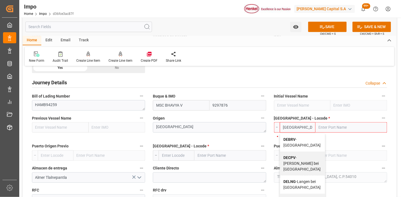
type input "DEBRV"
type input "[GEOGRAPHIC_DATA]"
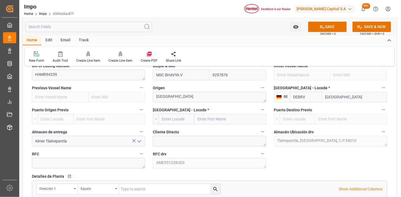
scroll to position [397, 0]
type input "DEBRV"
click at [174, 121] on input "text" at bounding box center [176, 118] width 36 height 10
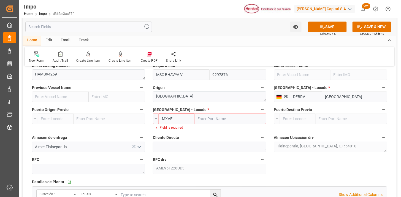
type input "MXVER"
type input "[GEOGRAPHIC_DATA]"
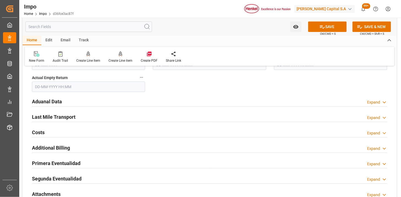
scroll to position [672, 0]
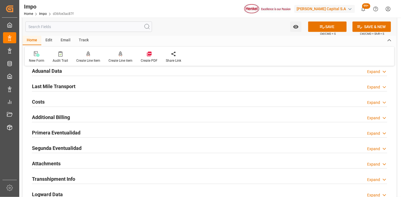
type input "MXVER"
click at [103, 72] on div "Aduanal Data Expand" at bounding box center [209, 70] width 355 height 10
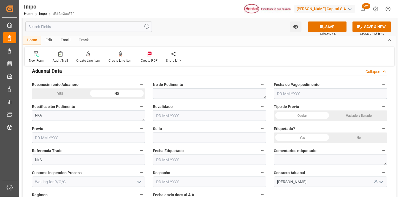
click at [354, 118] on div "Vaciado y llenado" at bounding box center [358, 115] width 57 height 10
drag, startPoint x: 357, startPoint y: 139, endPoint x: 292, endPoint y: 123, distance: 66.8
click at [357, 139] on div "No" at bounding box center [358, 137] width 57 height 10
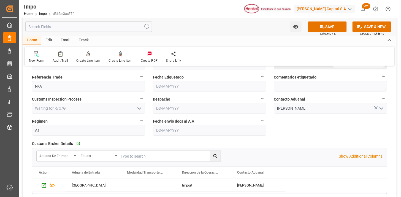
scroll to position [764, 0]
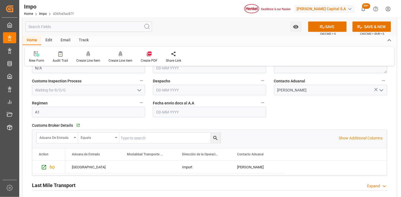
click at [167, 114] on input "text" at bounding box center [209, 112] width 113 height 10
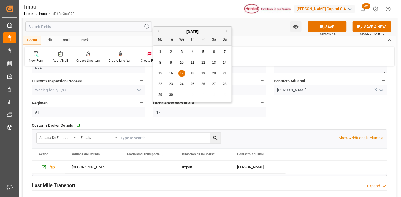
type input "[DATE]"
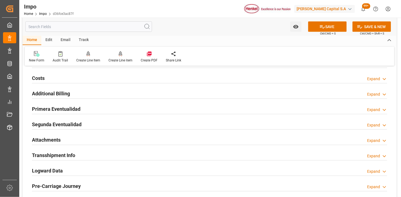
click at [91, 134] on div "Attachments Expand" at bounding box center [209, 139] width 363 height 15
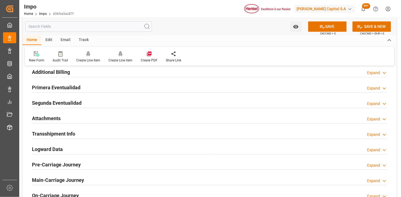
scroll to position [917, 0]
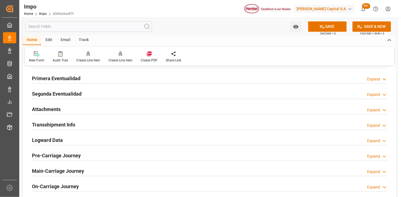
drag, startPoint x: 75, startPoint y: 106, endPoint x: 109, endPoint y: 127, distance: 39.3
click at [75, 106] on div "Attachments Expand" at bounding box center [209, 109] width 355 height 10
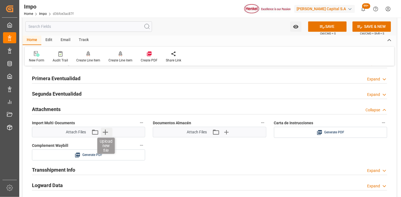
click at [108, 128] on icon "button" at bounding box center [105, 132] width 9 height 9
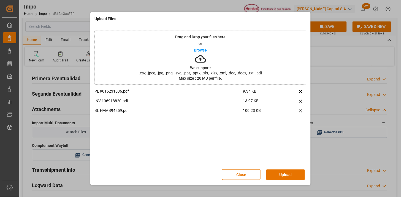
drag, startPoint x: 281, startPoint y: 173, endPoint x: 270, endPoint y: 171, distance: 10.8
click at [281, 171] on button "Upload" at bounding box center [285, 174] width 39 height 10
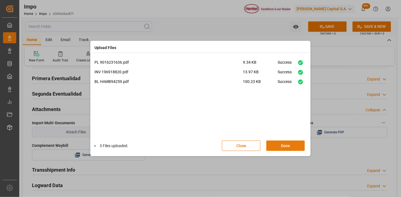
click at [292, 150] on button "Done" at bounding box center [285, 145] width 39 height 10
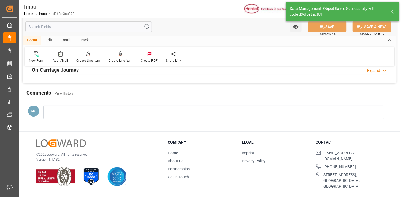
type textarea "AA"
type input "1"
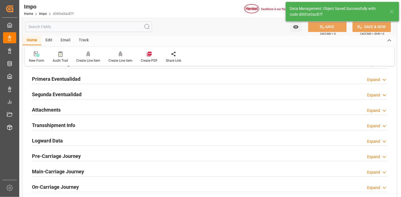
drag, startPoint x: 163, startPoint y: 112, endPoint x: 149, endPoint y: 73, distance: 40.6
click at [163, 111] on div "Attachments Expand" at bounding box center [209, 109] width 355 height 10
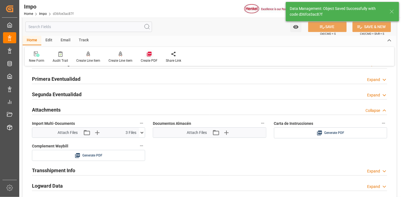
click at [151, 56] on div at bounding box center [149, 54] width 17 height 6
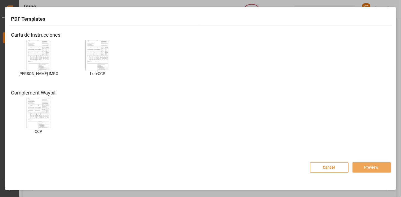
click at [39, 54] on img at bounding box center [39, 55] width 22 height 31
click at [362, 167] on button "Preview" at bounding box center [371, 167] width 39 height 10
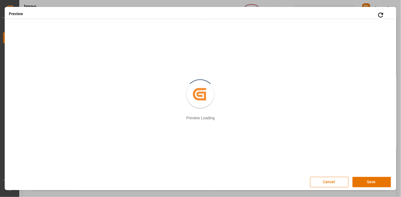
drag, startPoint x: 375, startPoint y: 183, endPoint x: 347, endPoint y: 169, distance: 31.0
click at [375, 183] on button "Save" at bounding box center [371, 182] width 39 height 10
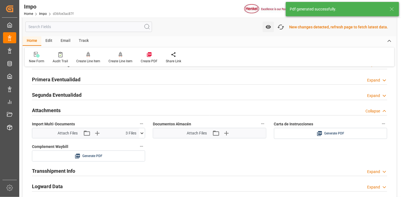
scroll to position [448, 0]
click at [365, 133] on icon at bounding box center [365, 133] width 6 height 6
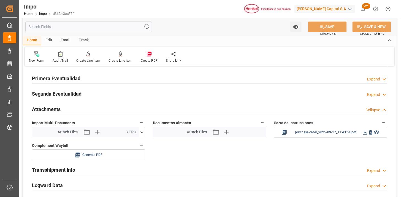
scroll to position [447, 0]
